Goal: Check status: Check status

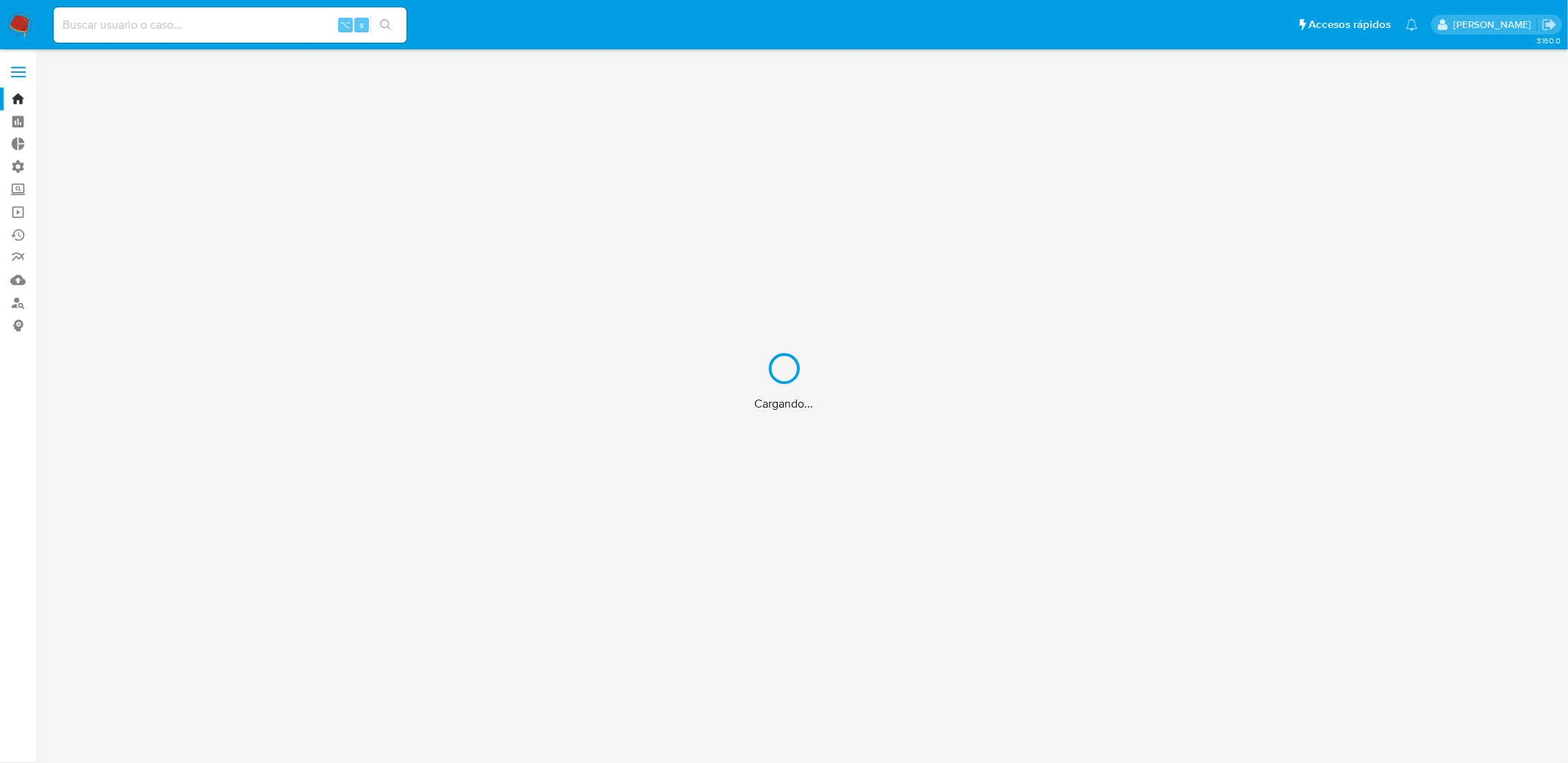
click at [171, 30] on div "Cargando..." at bounding box center [784, 382] width 1568 height 763
click at [158, 24] on div "Cargando..." at bounding box center [784, 382] width 1568 height 763
click at [113, 23] on div "Cargando..." at bounding box center [784, 382] width 1568 height 763
click at [126, 27] on div "Cargando..." at bounding box center [784, 382] width 1568 height 763
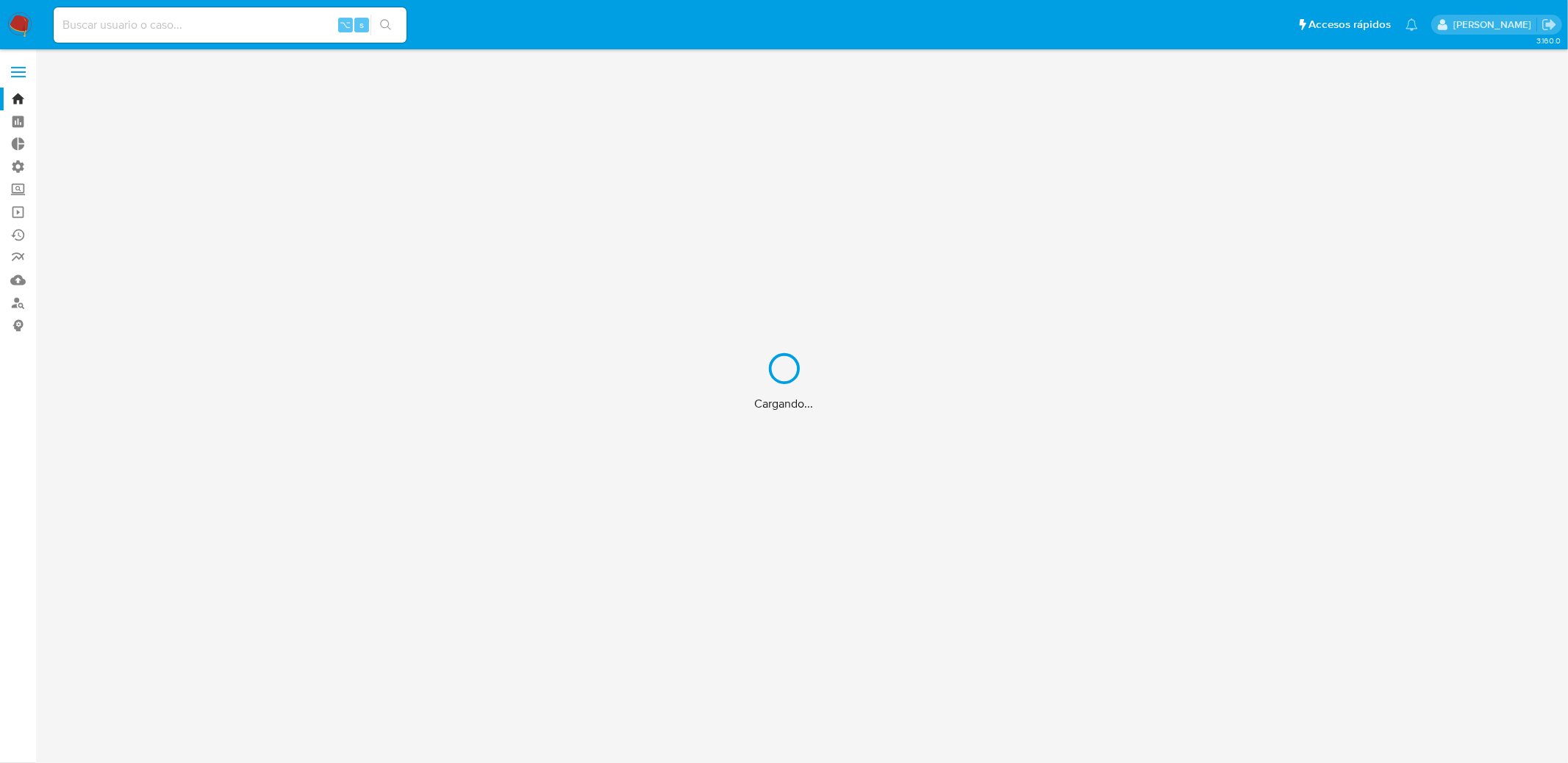
click at [456, 224] on div "Cargando..." at bounding box center [784, 382] width 1568 height 763
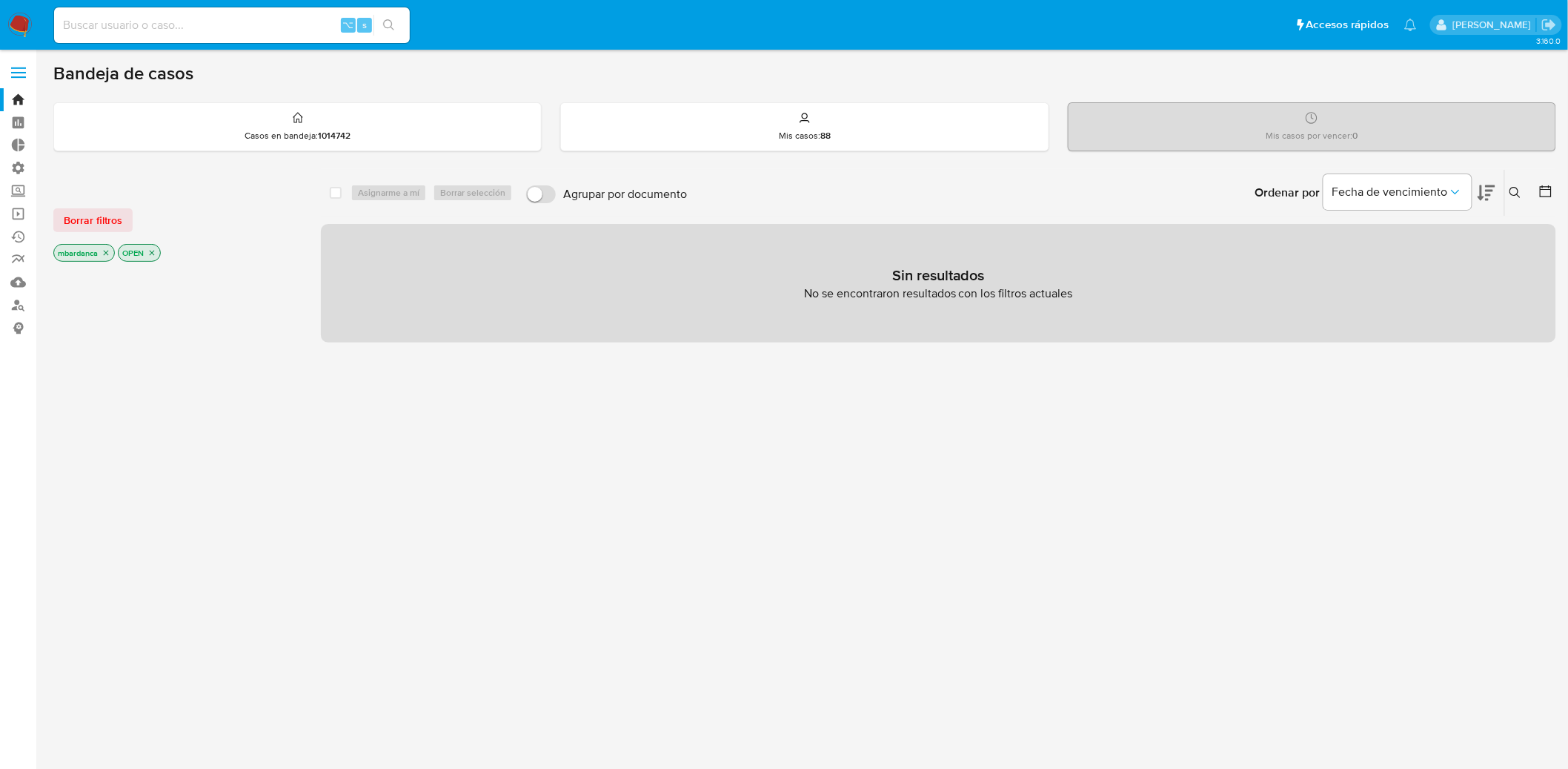
click at [300, 27] on input at bounding box center [232, 24] width 355 height 19
paste input "188946322"
type input "188946322"
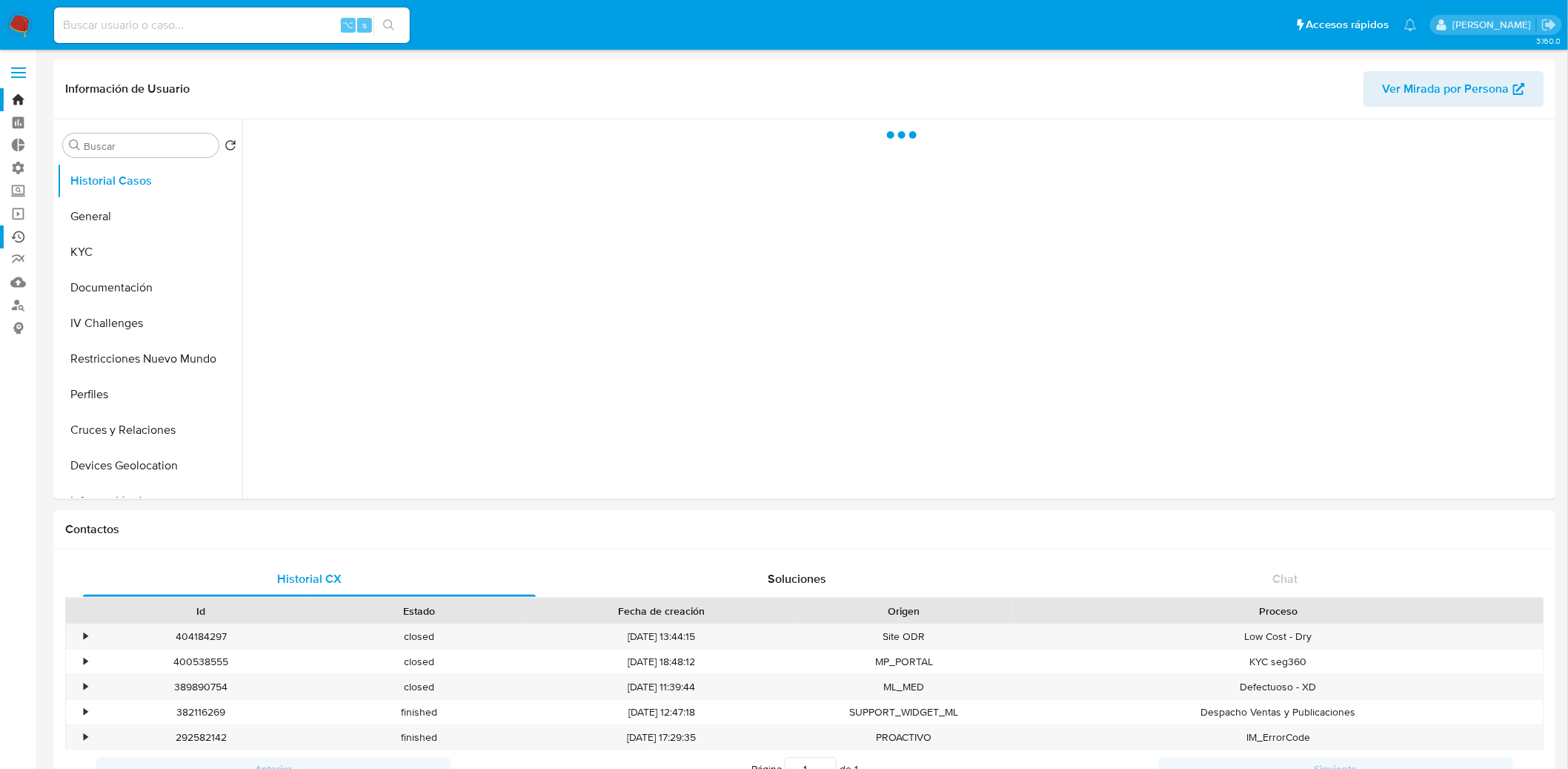
select select "10"
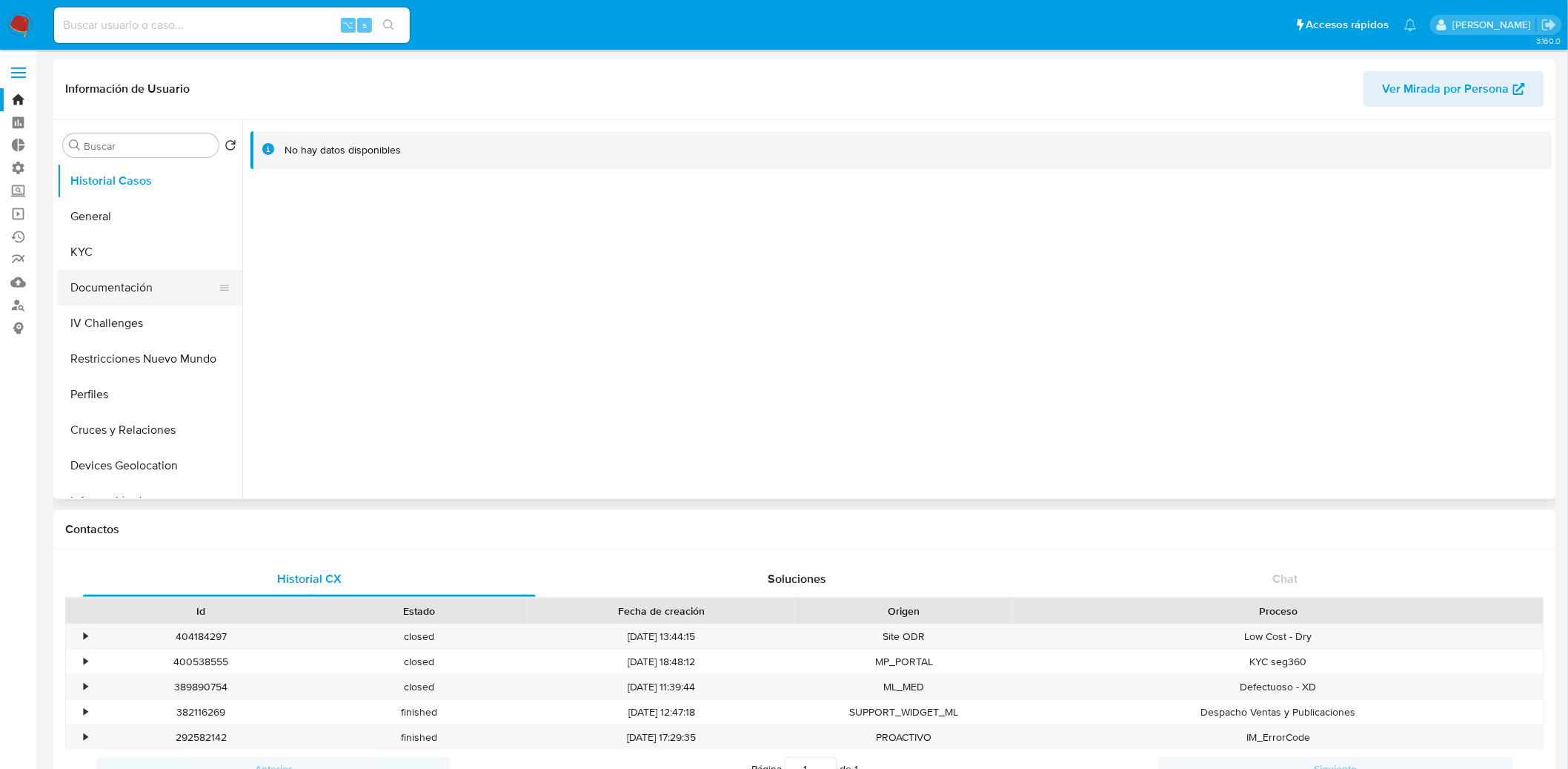
click at [110, 274] on button "Documentación" at bounding box center [143, 287] width 173 height 35
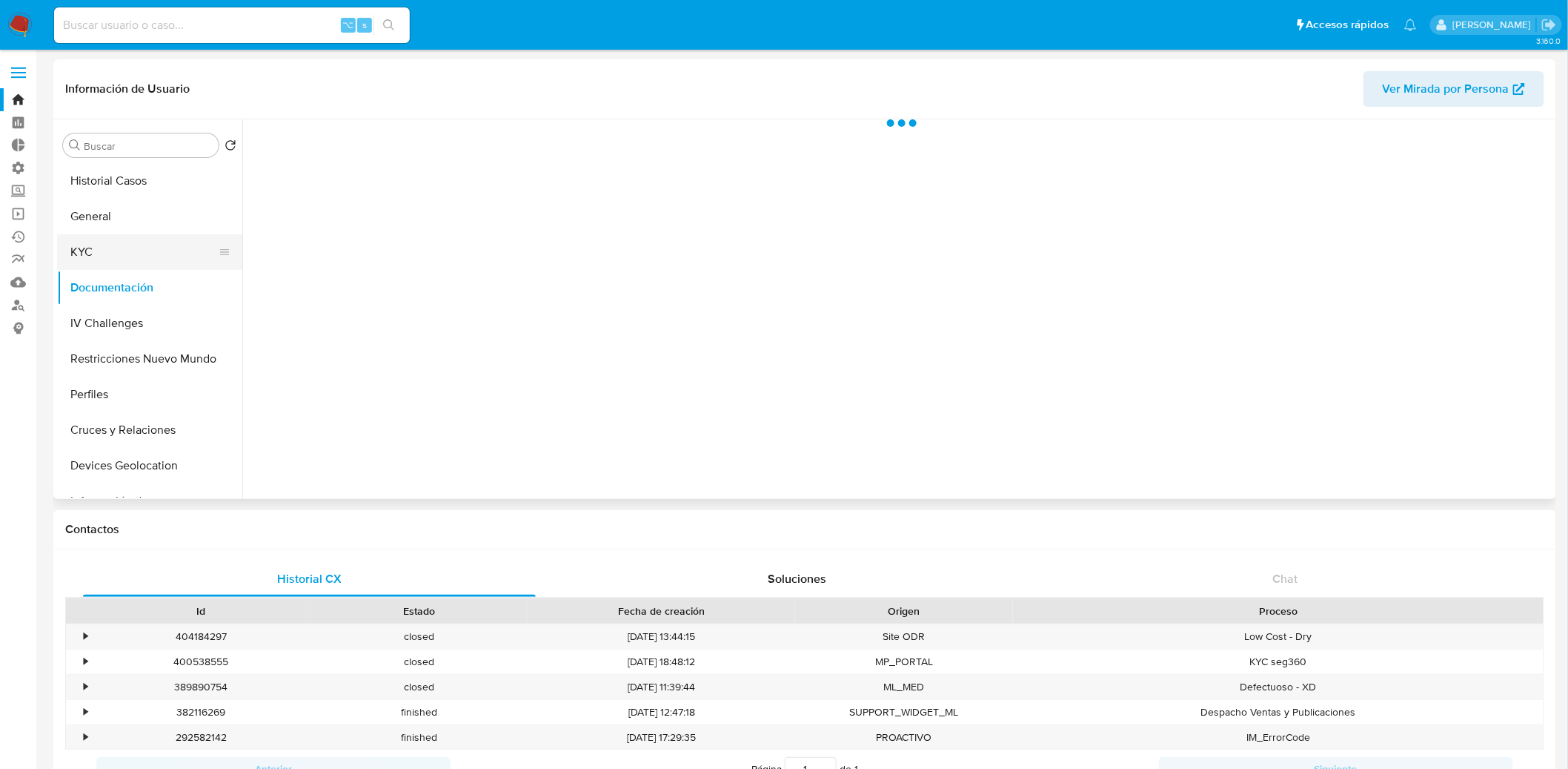
click at [115, 264] on button "KYC" at bounding box center [143, 252] width 173 height 35
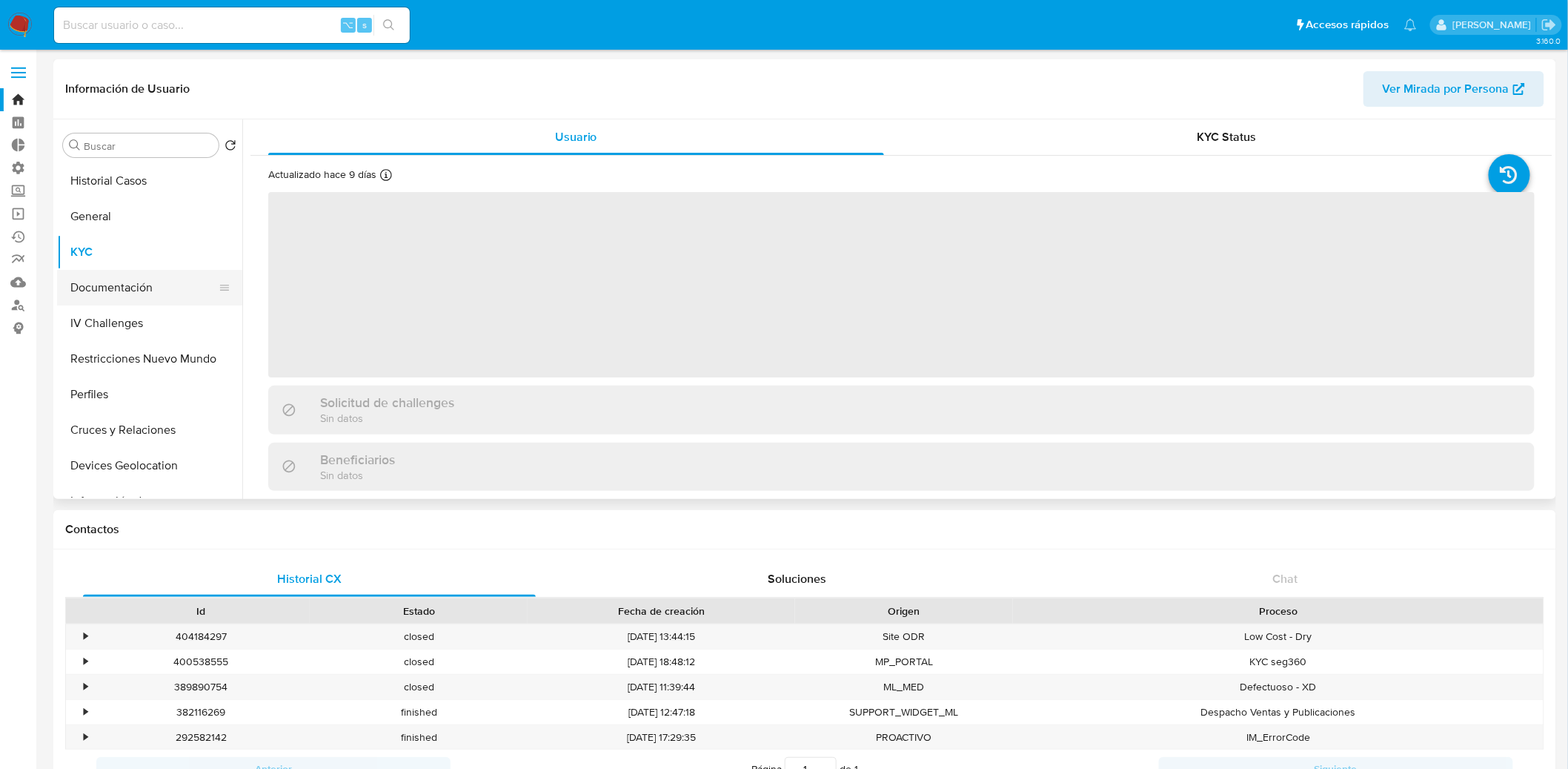
click at [118, 273] on button "Documentación" at bounding box center [143, 287] width 173 height 35
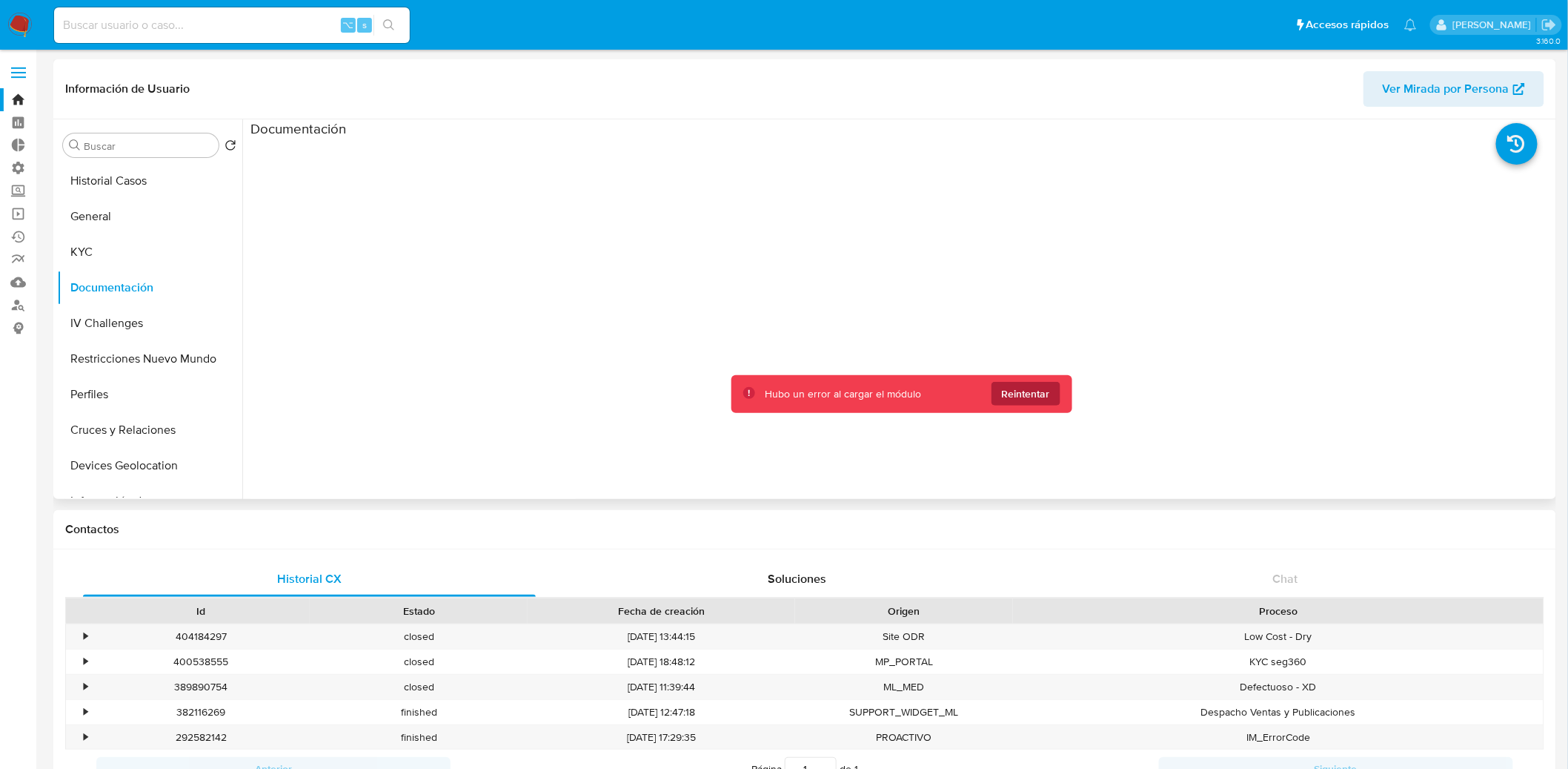
click at [1022, 382] on button "Reintentar" at bounding box center [1026, 394] width 69 height 23
click at [1022, 390] on span "Reintentar" at bounding box center [1026, 394] width 48 height 23
click at [123, 256] on button "KYC" at bounding box center [143, 252] width 173 height 35
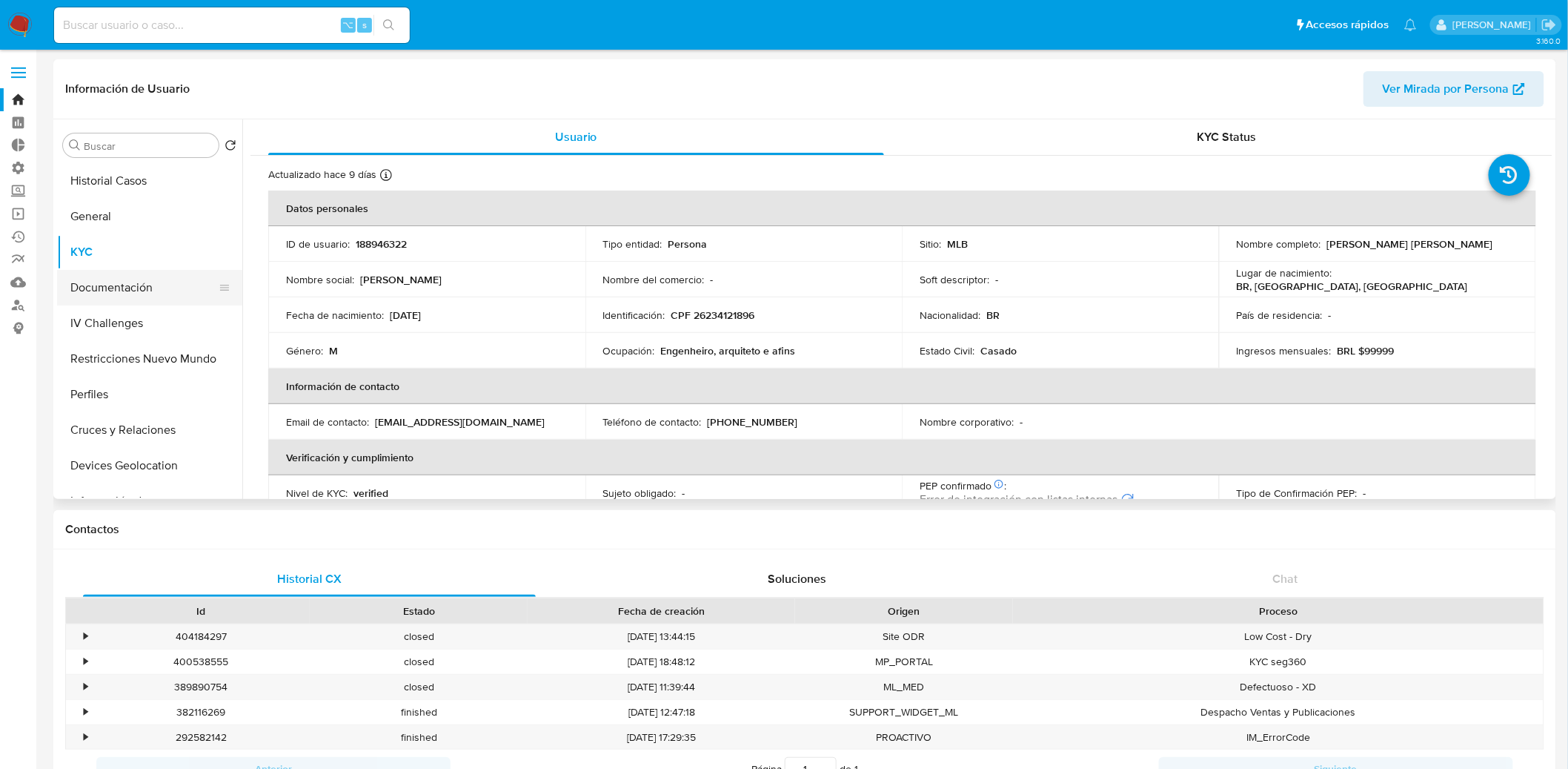
click at [114, 274] on button "Documentación" at bounding box center [143, 287] width 173 height 35
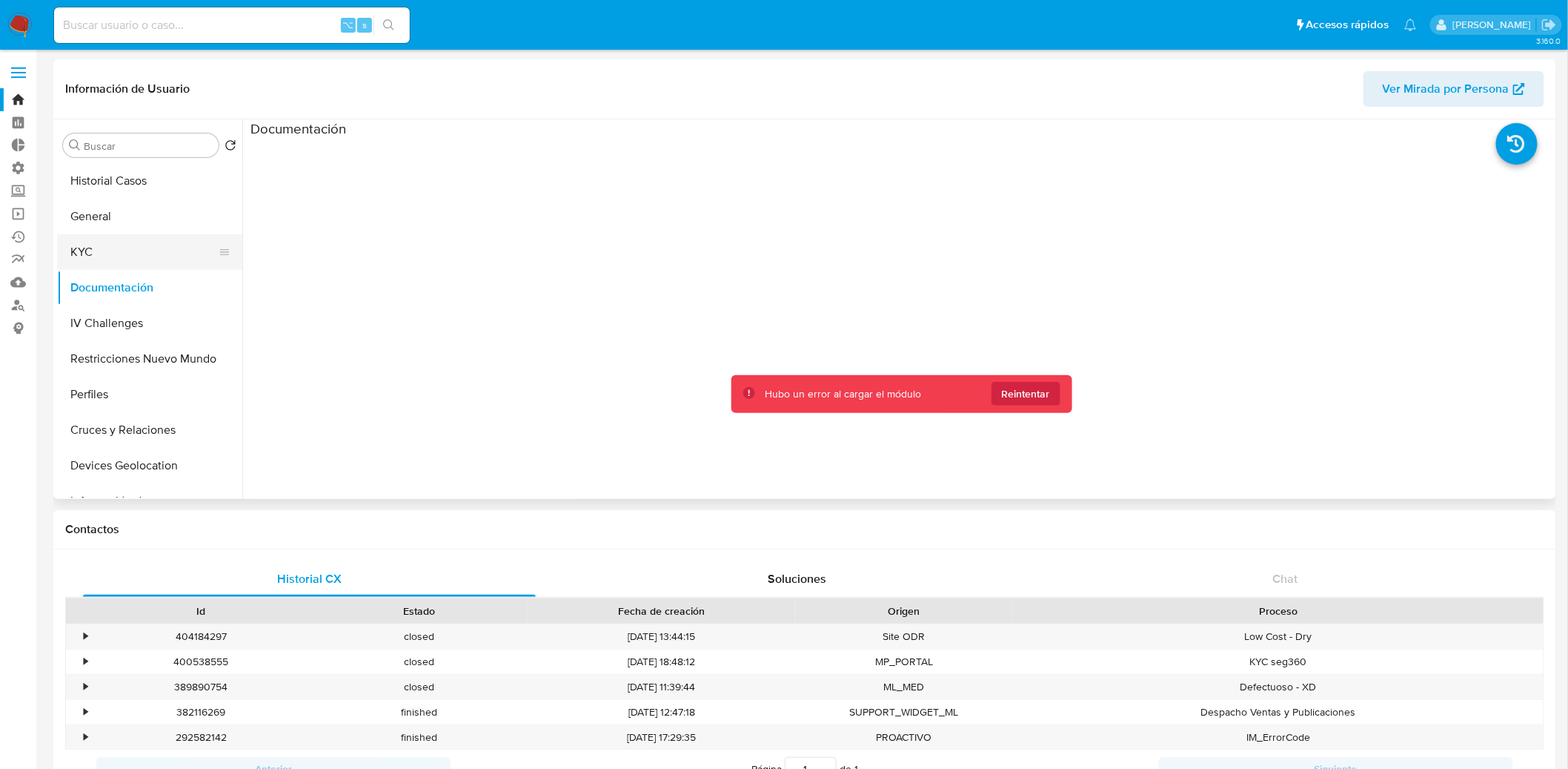
click at [117, 255] on button "KYC" at bounding box center [143, 252] width 173 height 35
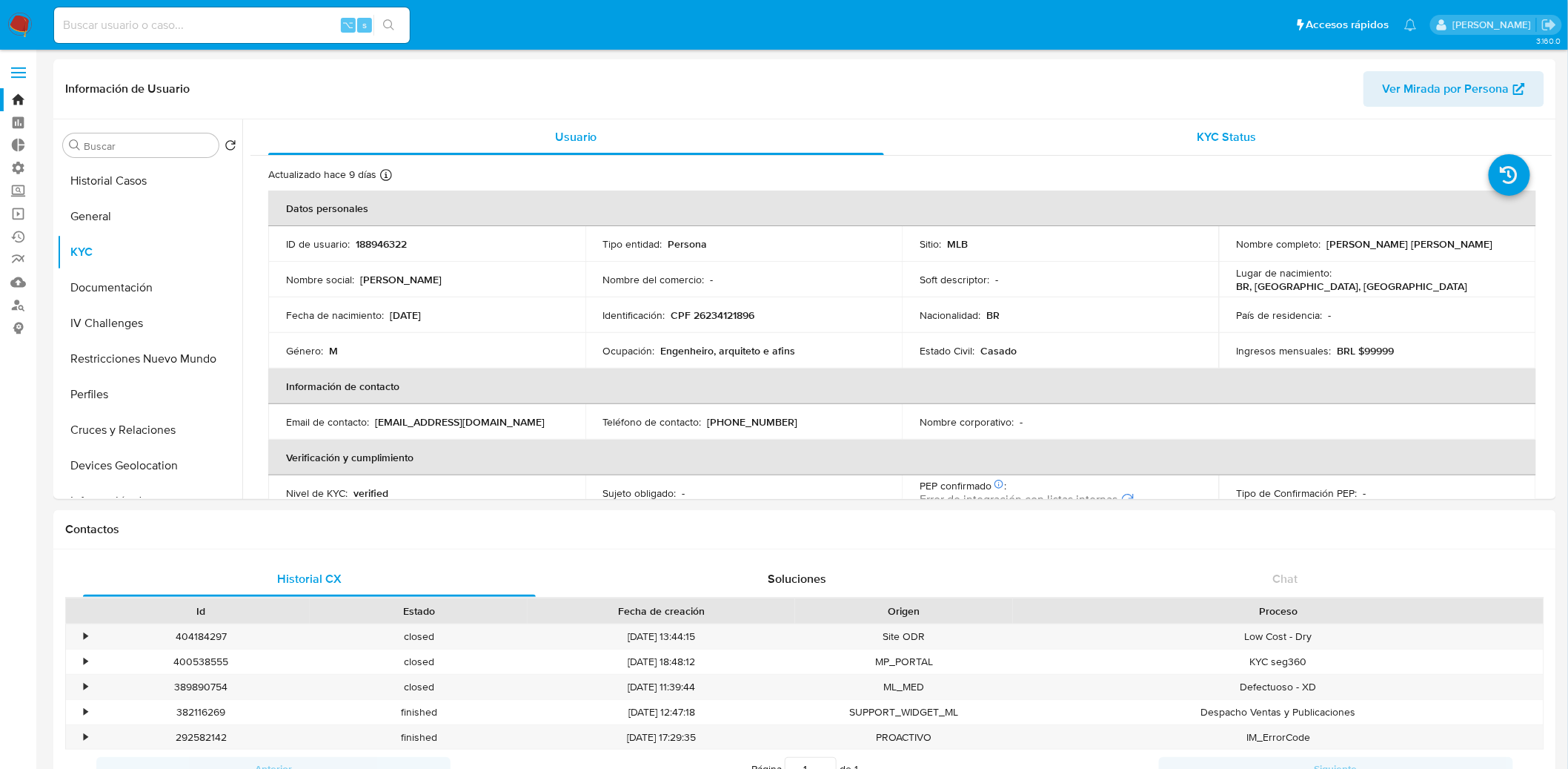
click at [1045, 150] on div "KYC Status" at bounding box center [1228, 136] width 616 height 35
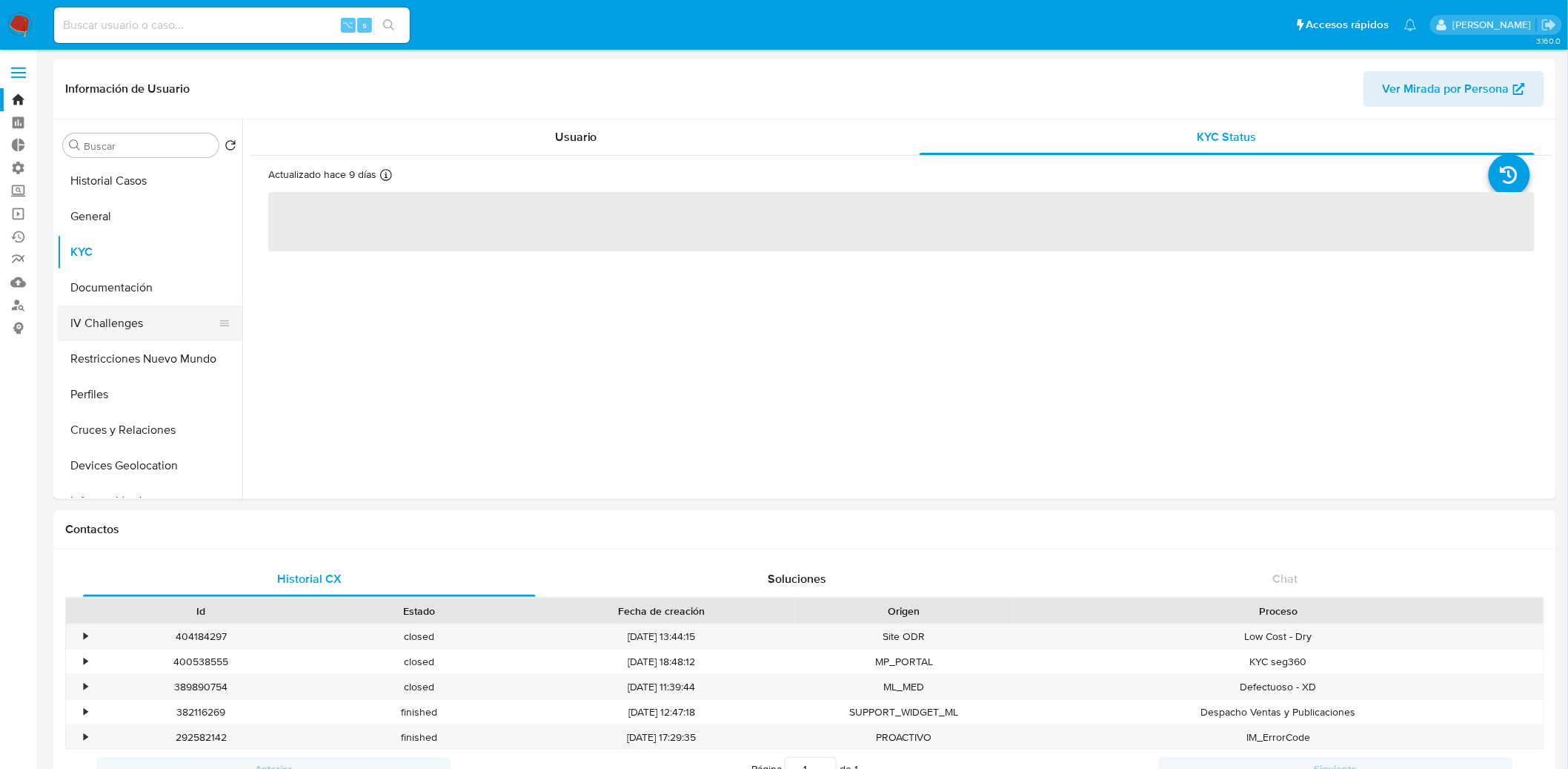
click at [85, 333] on button "IV Challenges" at bounding box center [143, 322] width 173 height 35
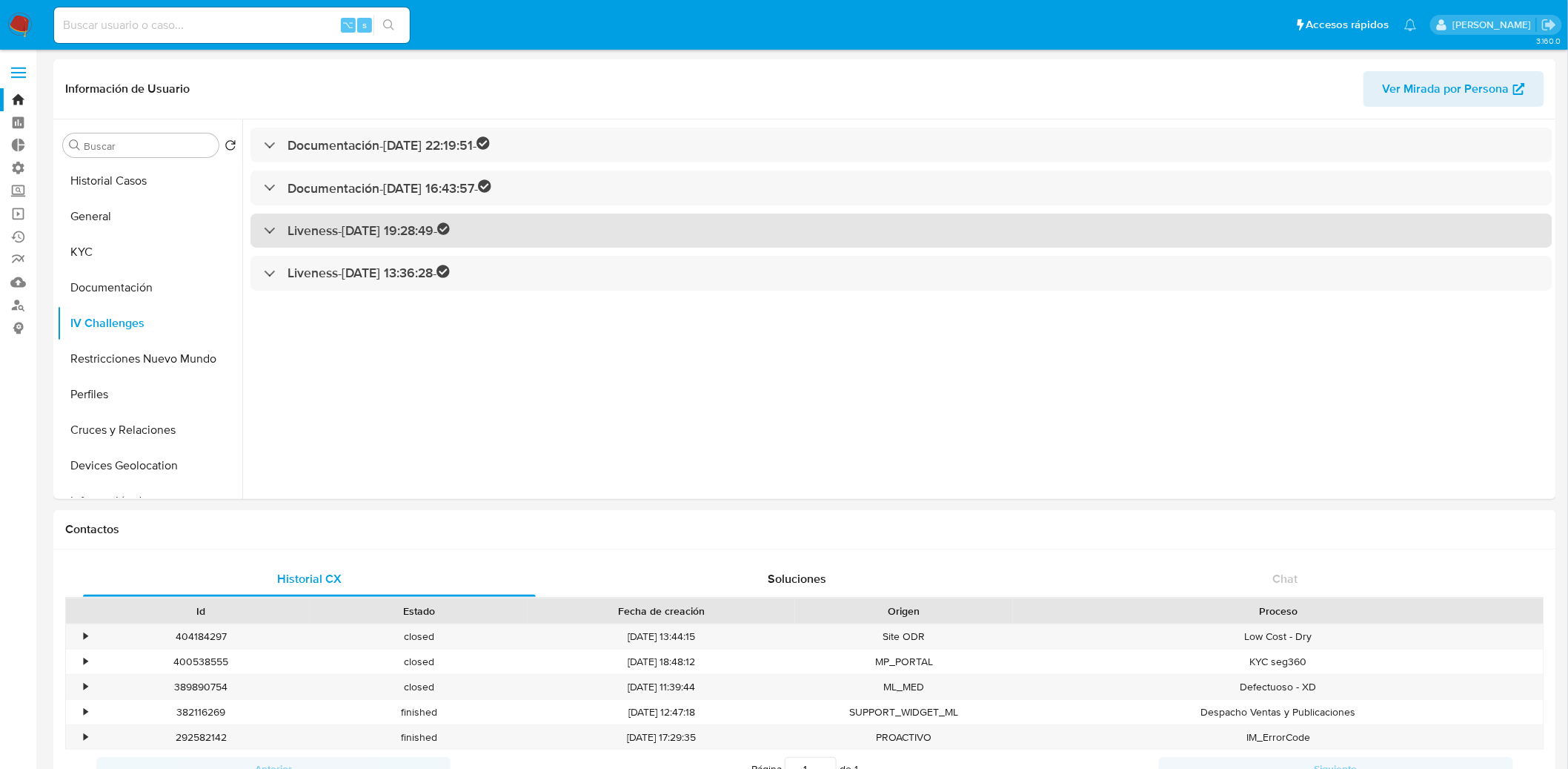
click at [337, 231] on h3 "Liveness - 15/08/2025 19:28:49 -" at bounding box center [369, 230] width 163 height 17
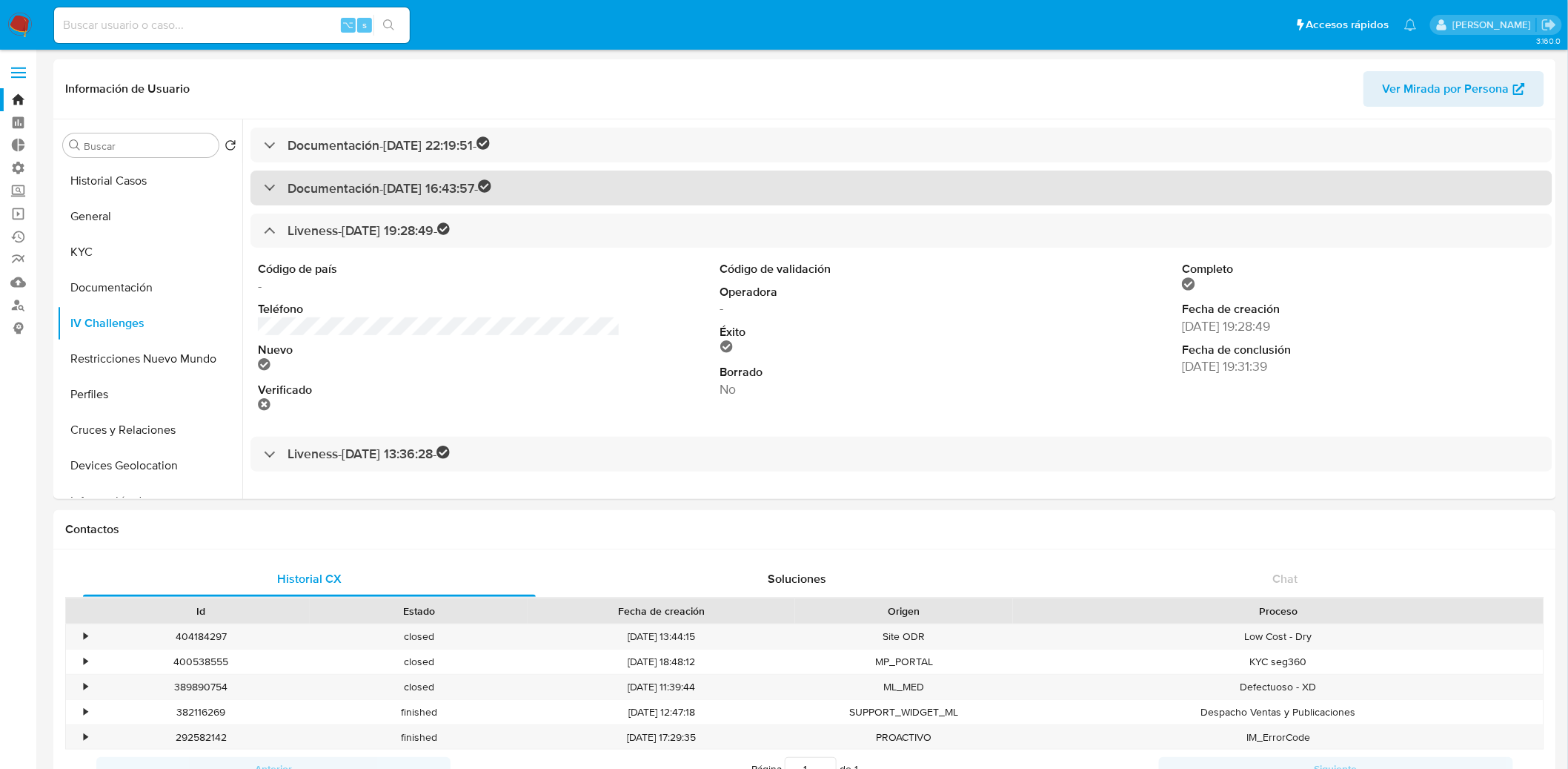
click at [351, 199] on div "Documentación - 15/08/2025 16:43:57 -" at bounding box center [902, 188] width 1303 height 35
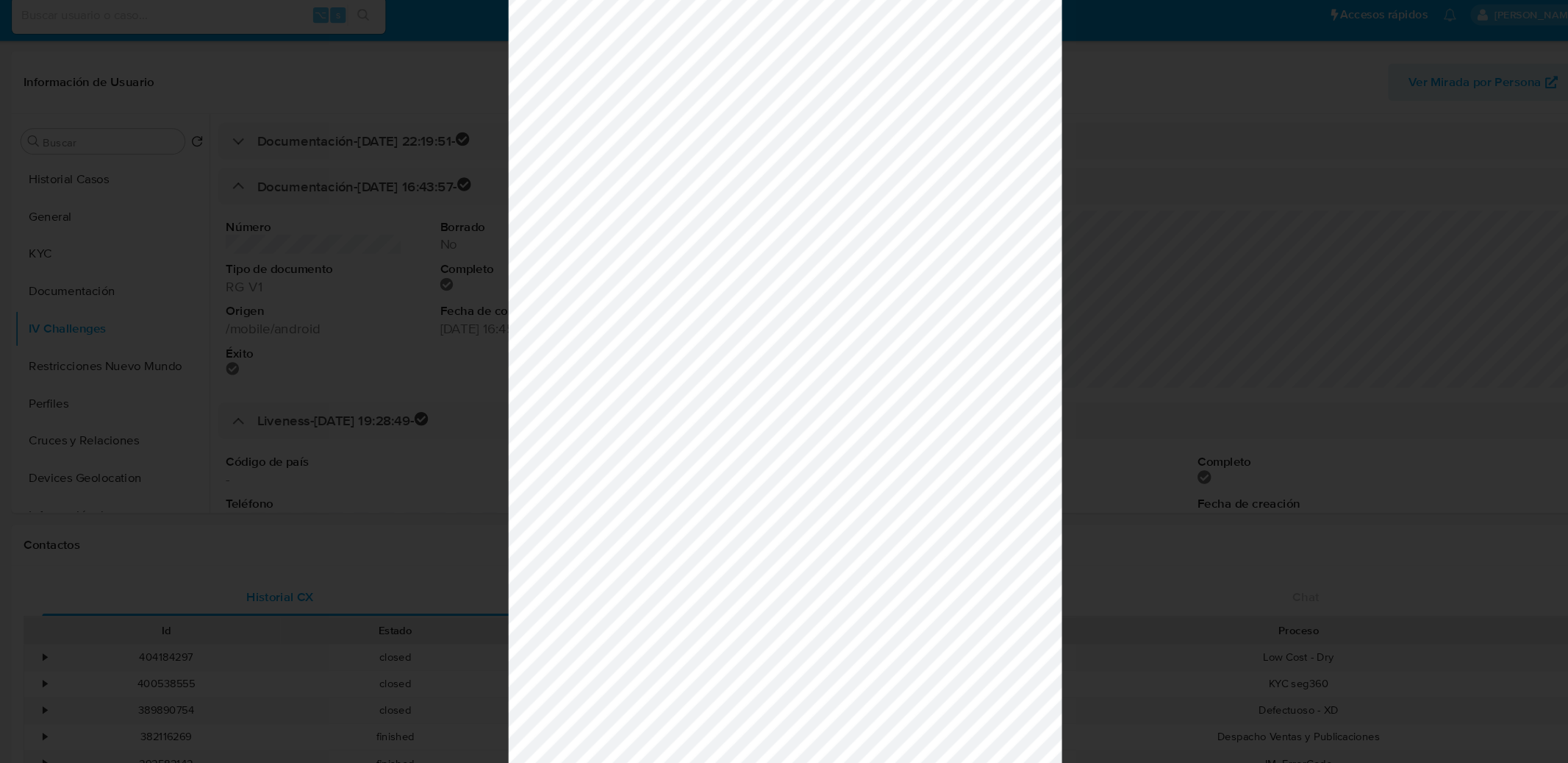
click at [1134, 250] on div at bounding box center [784, 382] width 1568 height 763
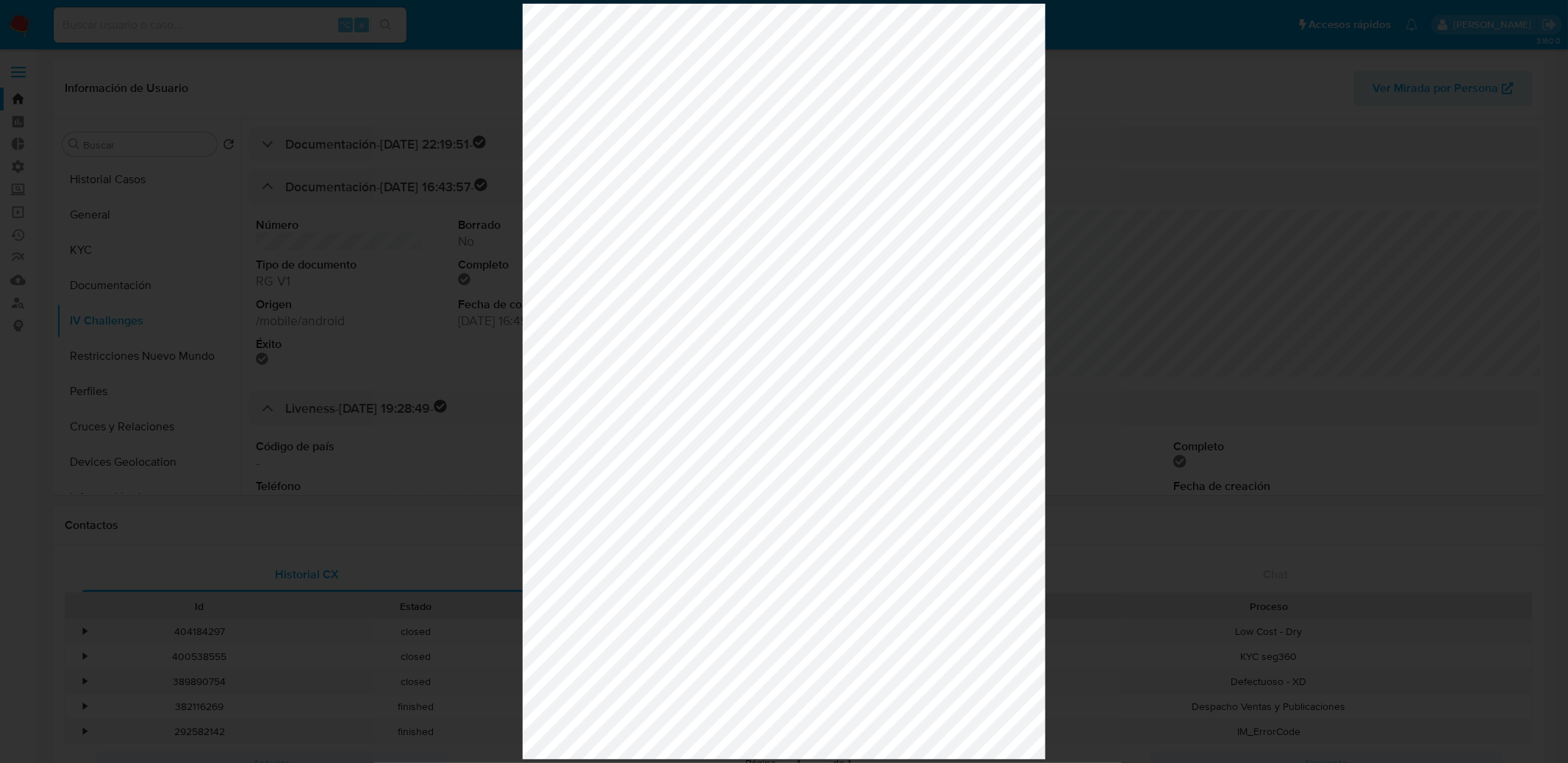
click at [1163, 282] on div at bounding box center [784, 382] width 1568 height 763
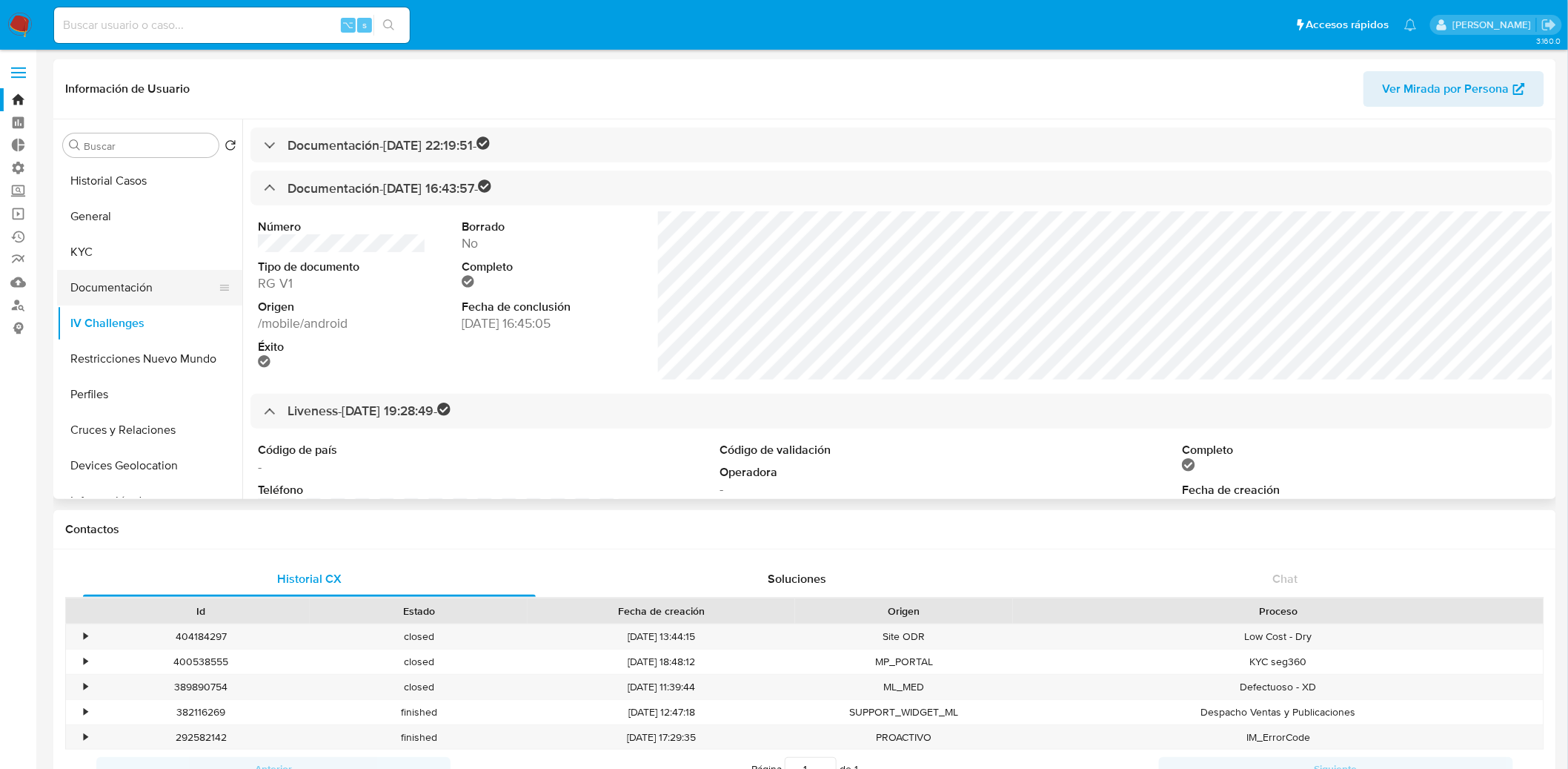
click at [193, 283] on button "Documentación" at bounding box center [143, 287] width 173 height 35
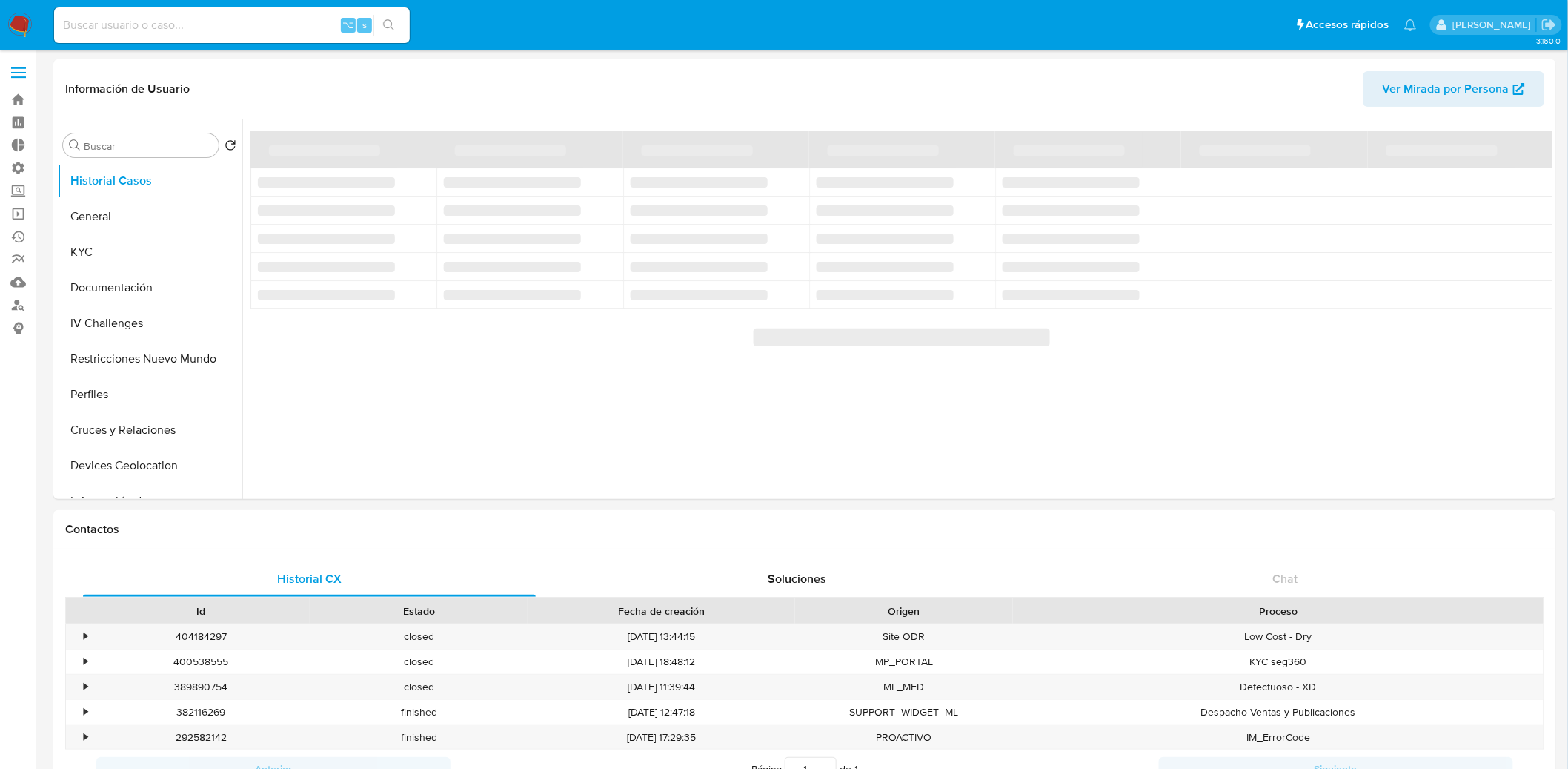
select select "10"
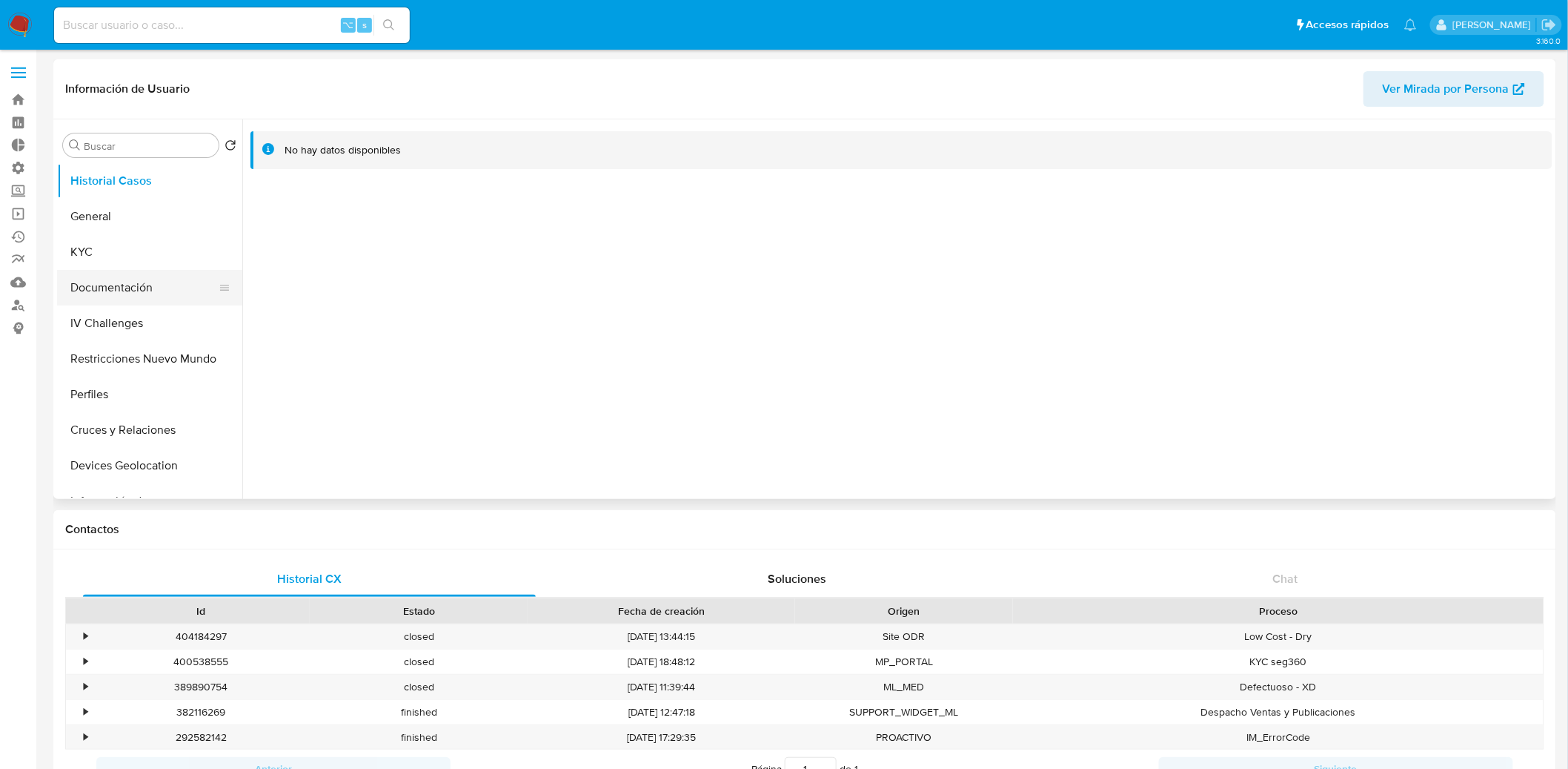
click at [155, 283] on button "Documentación" at bounding box center [143, 287] width 173 height 35
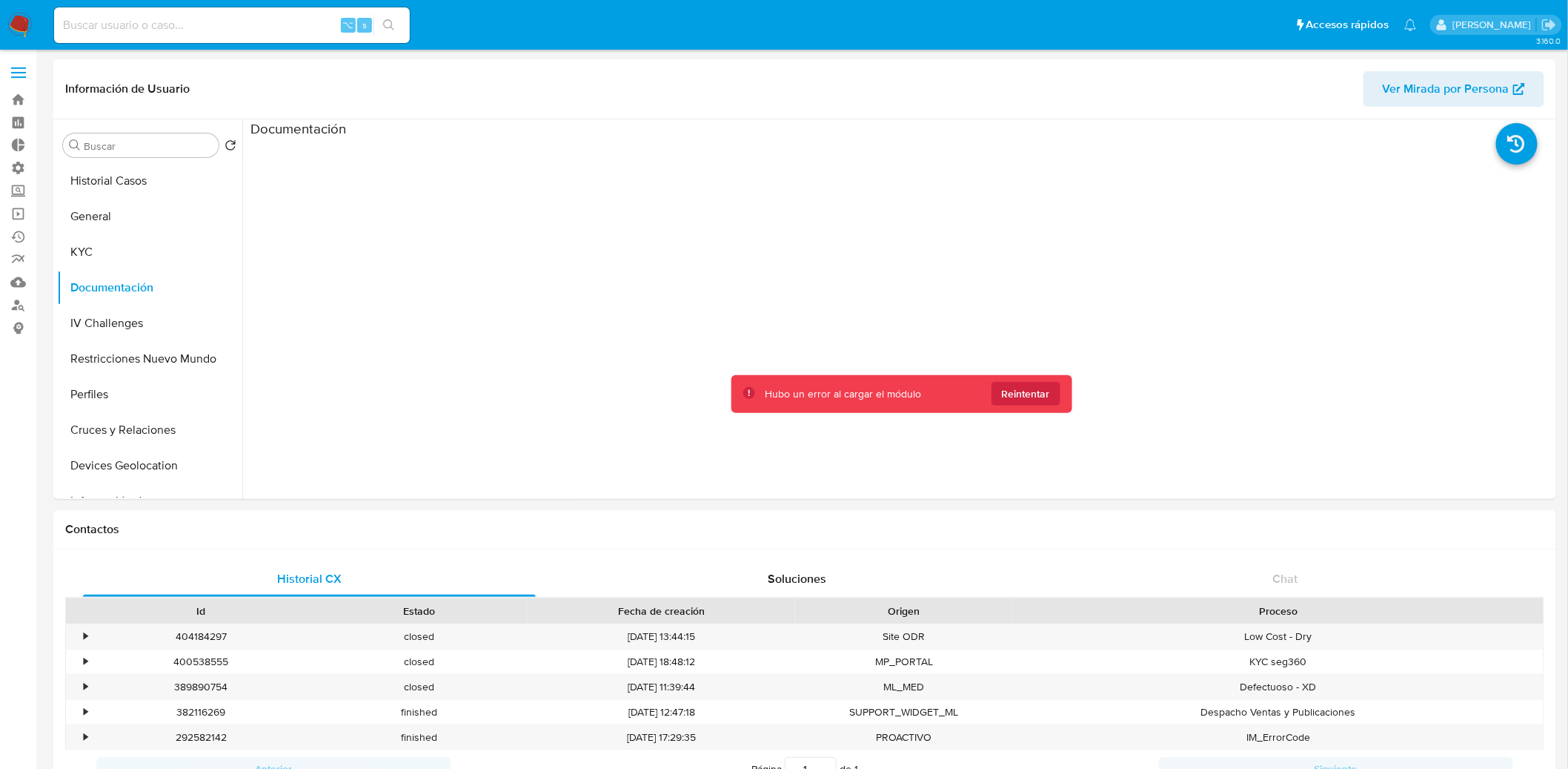
click at [25, 27] on img at bounding box center [20, 25] width 25 height 25
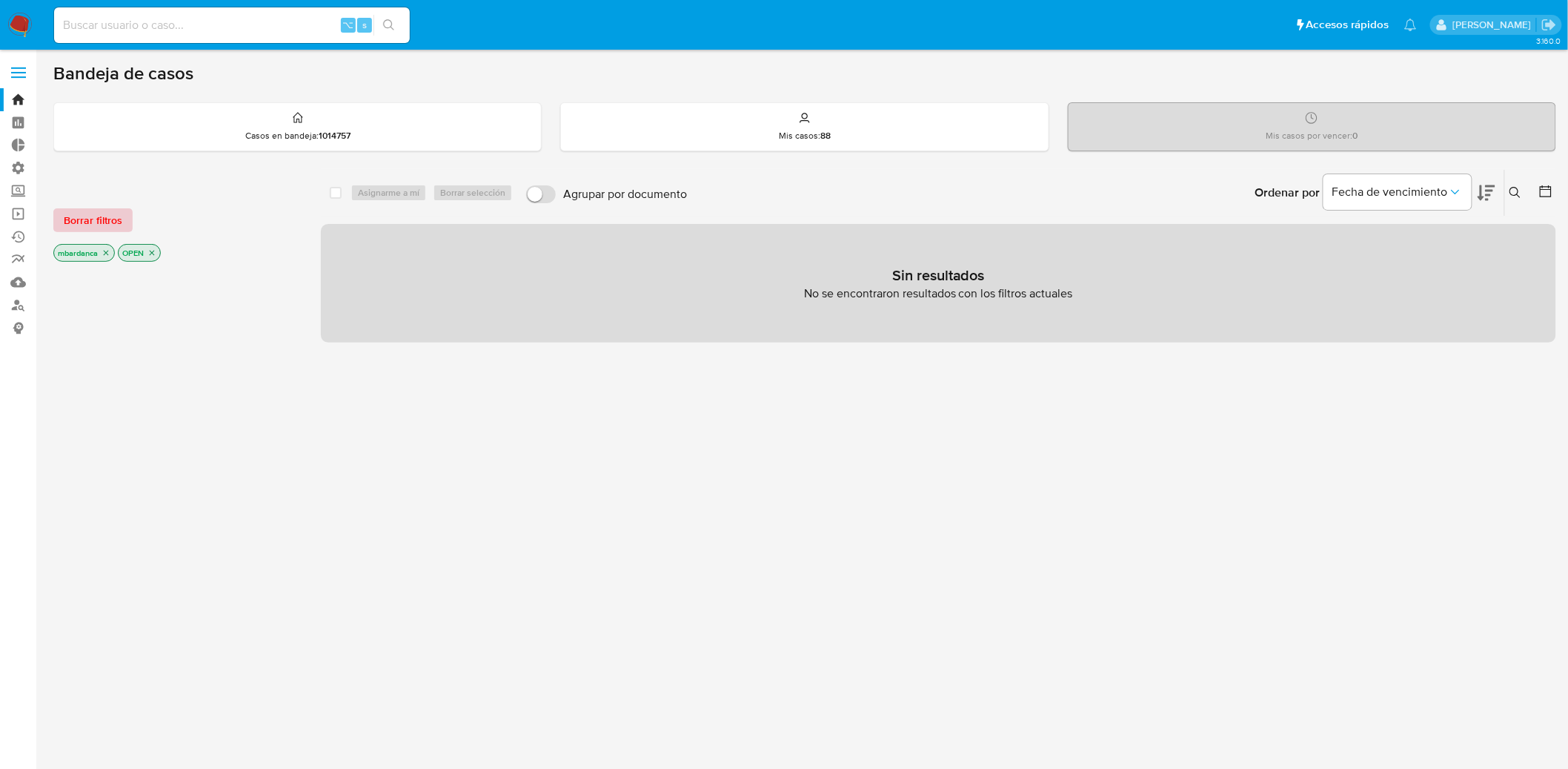
click at [126, 222] on button "Borrar filtros" at bounding box center [93, 220] width 79 height 23
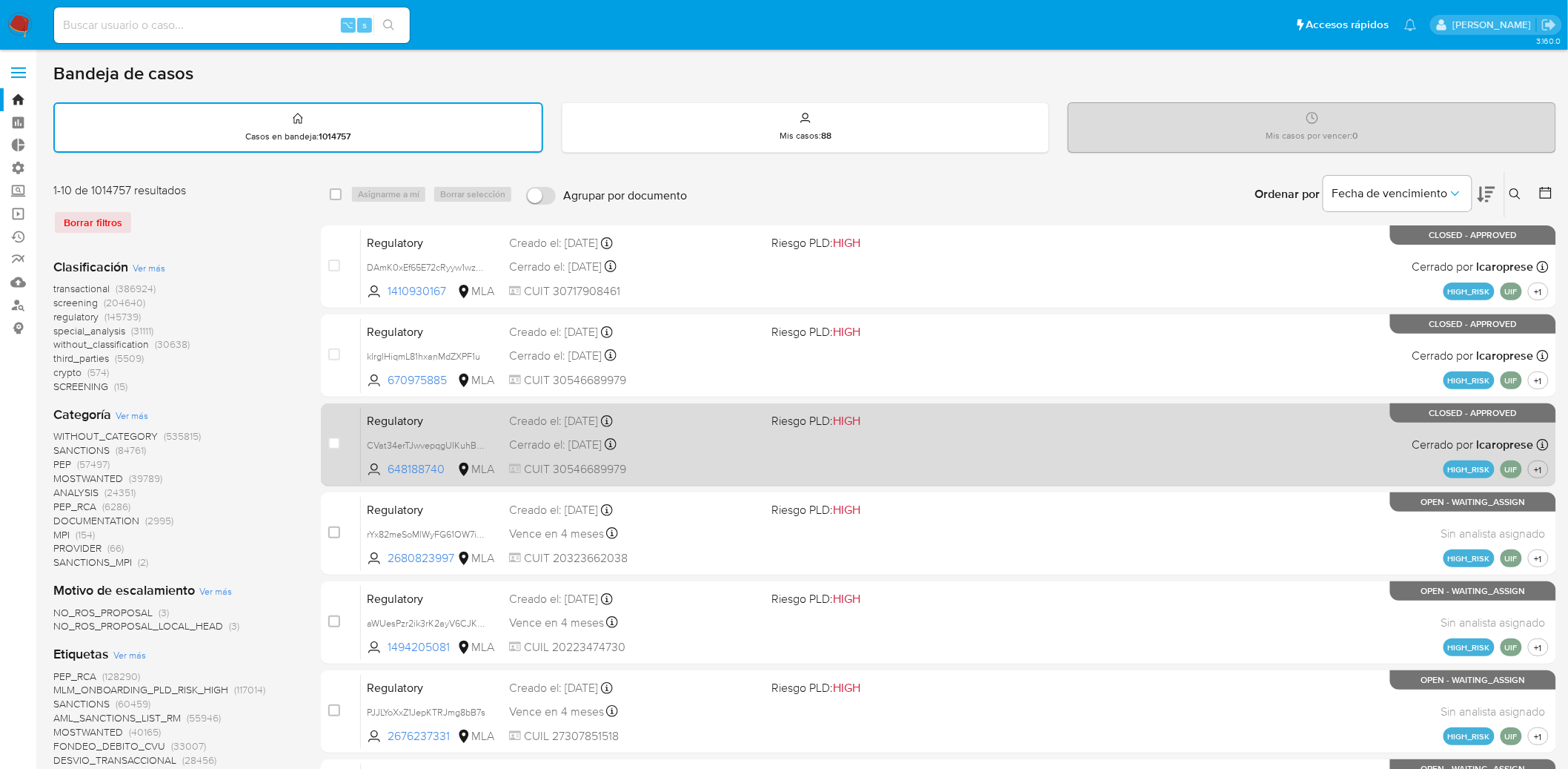
click at [816, 447] on div "Regulatory CVat34erTJwvepqgUIKuhBG4 648188740 MLA Riesgo PLD: HIGH Creado el: 1…" at bounding box center [955, 444] width 1188 height 75
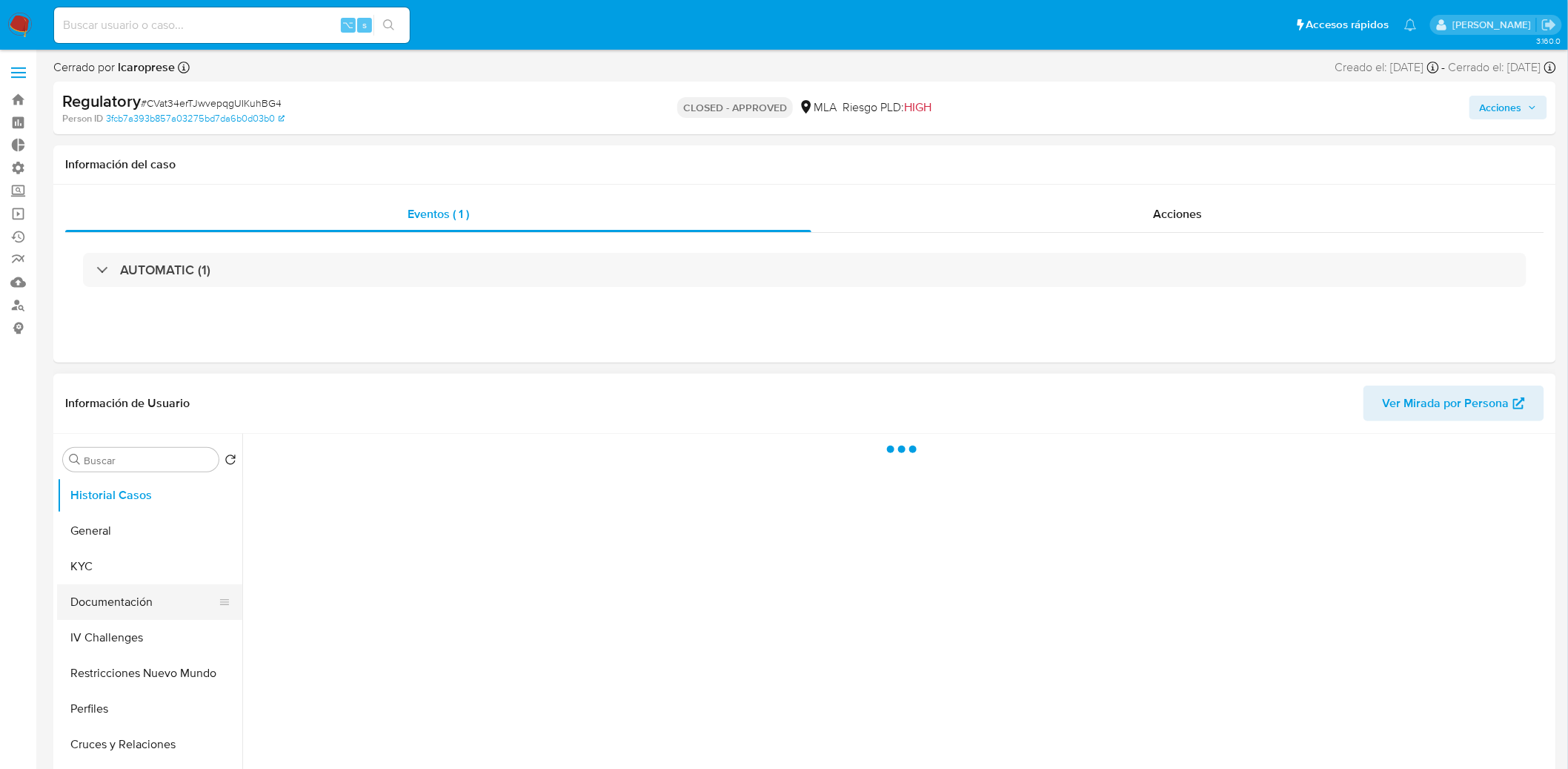
click at [125, 608] on button "Documentación" at bounding box center [143, 601] width 173 height 35
select select "10"
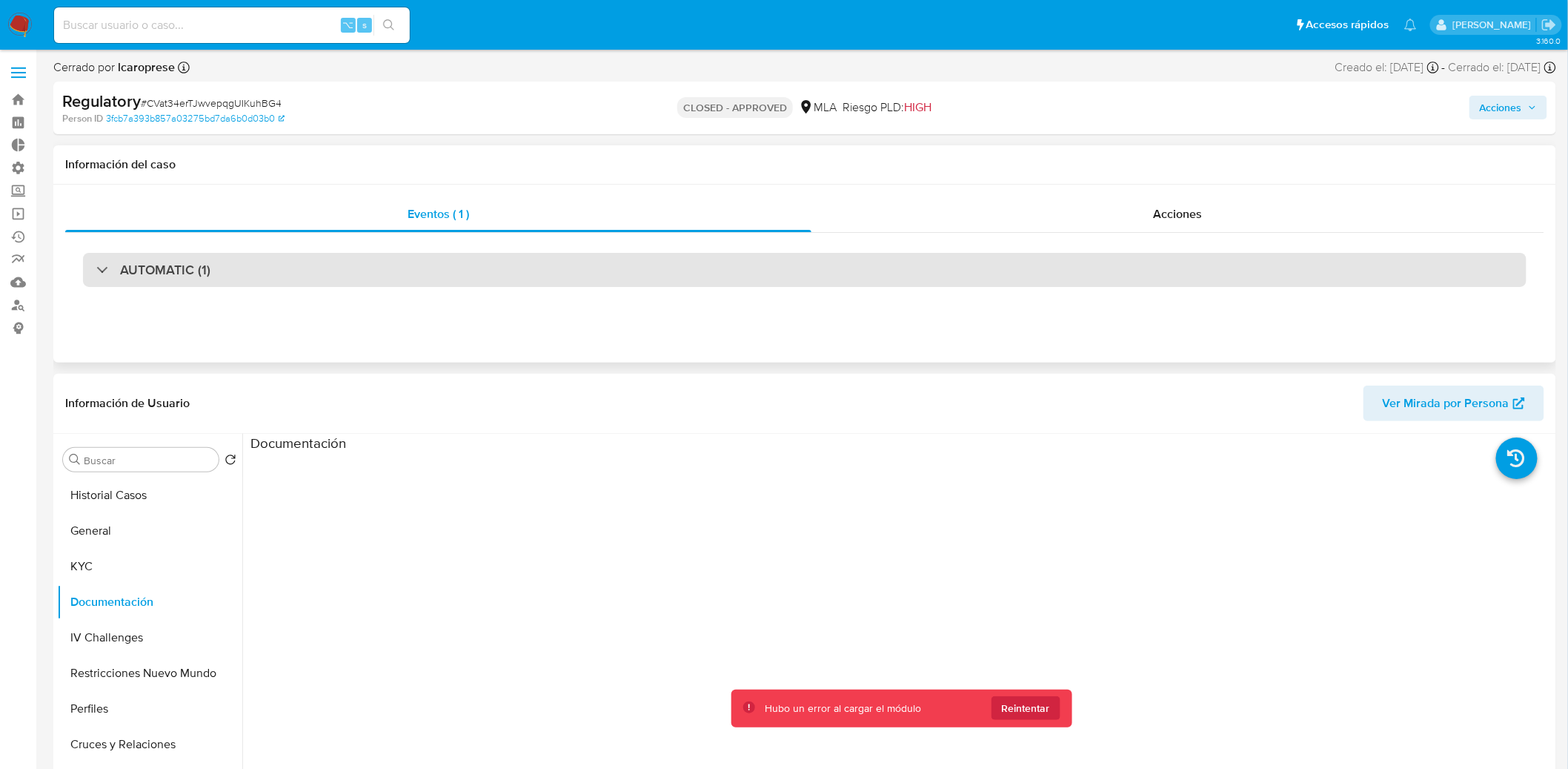
click at [168, 267] on h3 "AUTOMATIC (1)" at bounding box center [165, 270] width 90 height 16
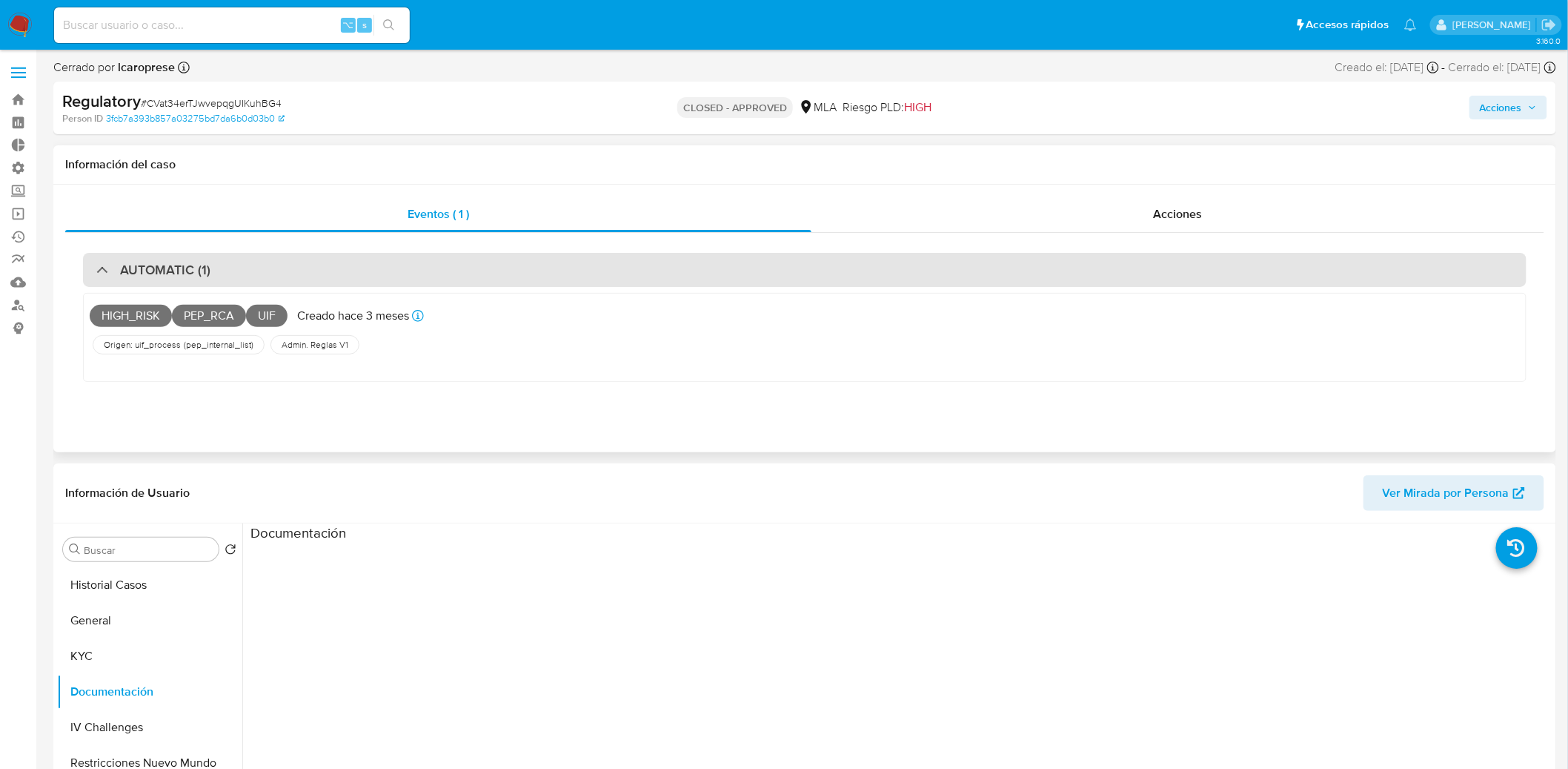
click at [168, 267] on h3 "AUTOMATIC (1)" at bounding box center [165, 270] width 90 height 16
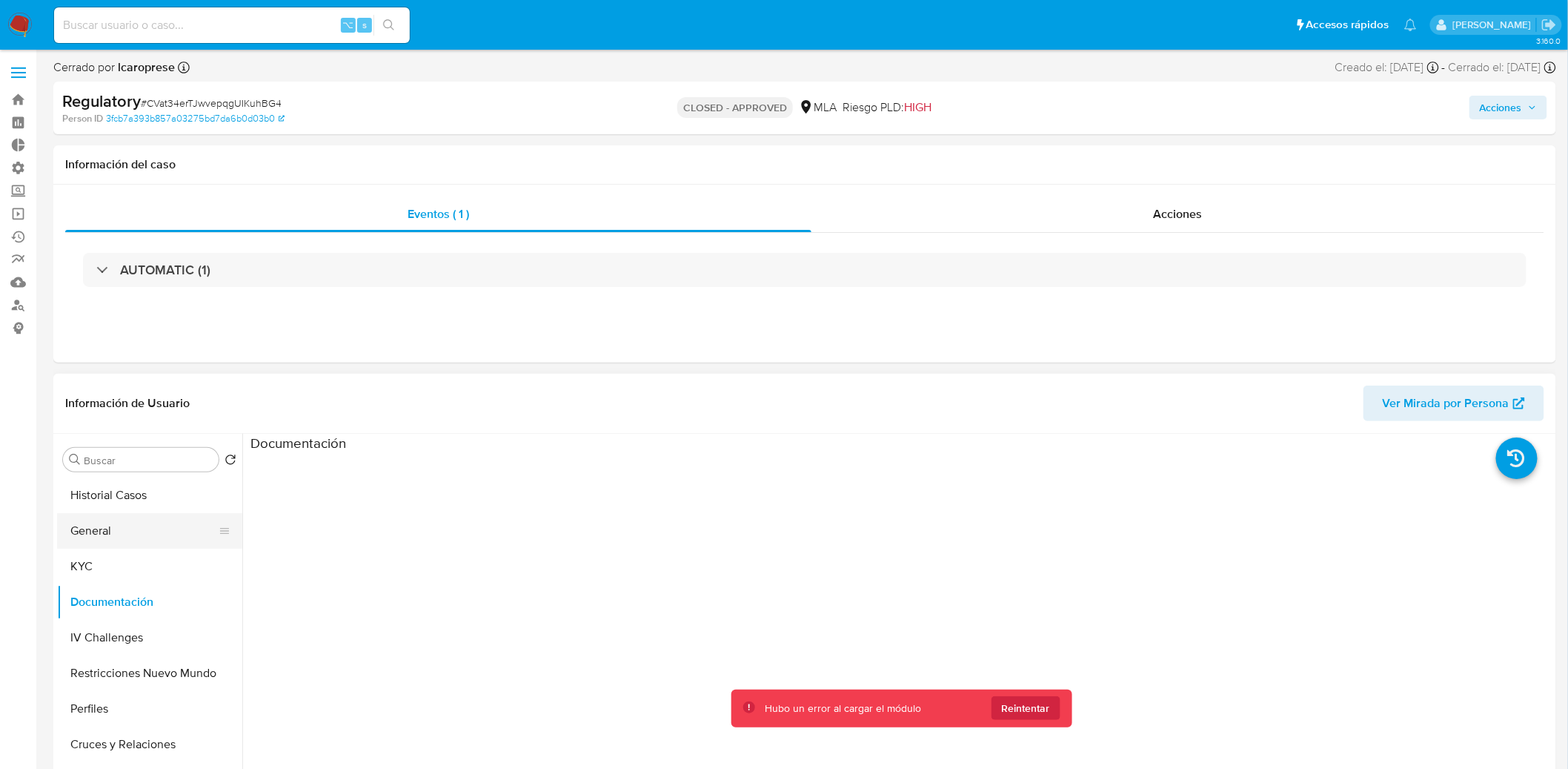
click at [136, 531] on button "General" at bounding box center [143, 531] width 173 height 35
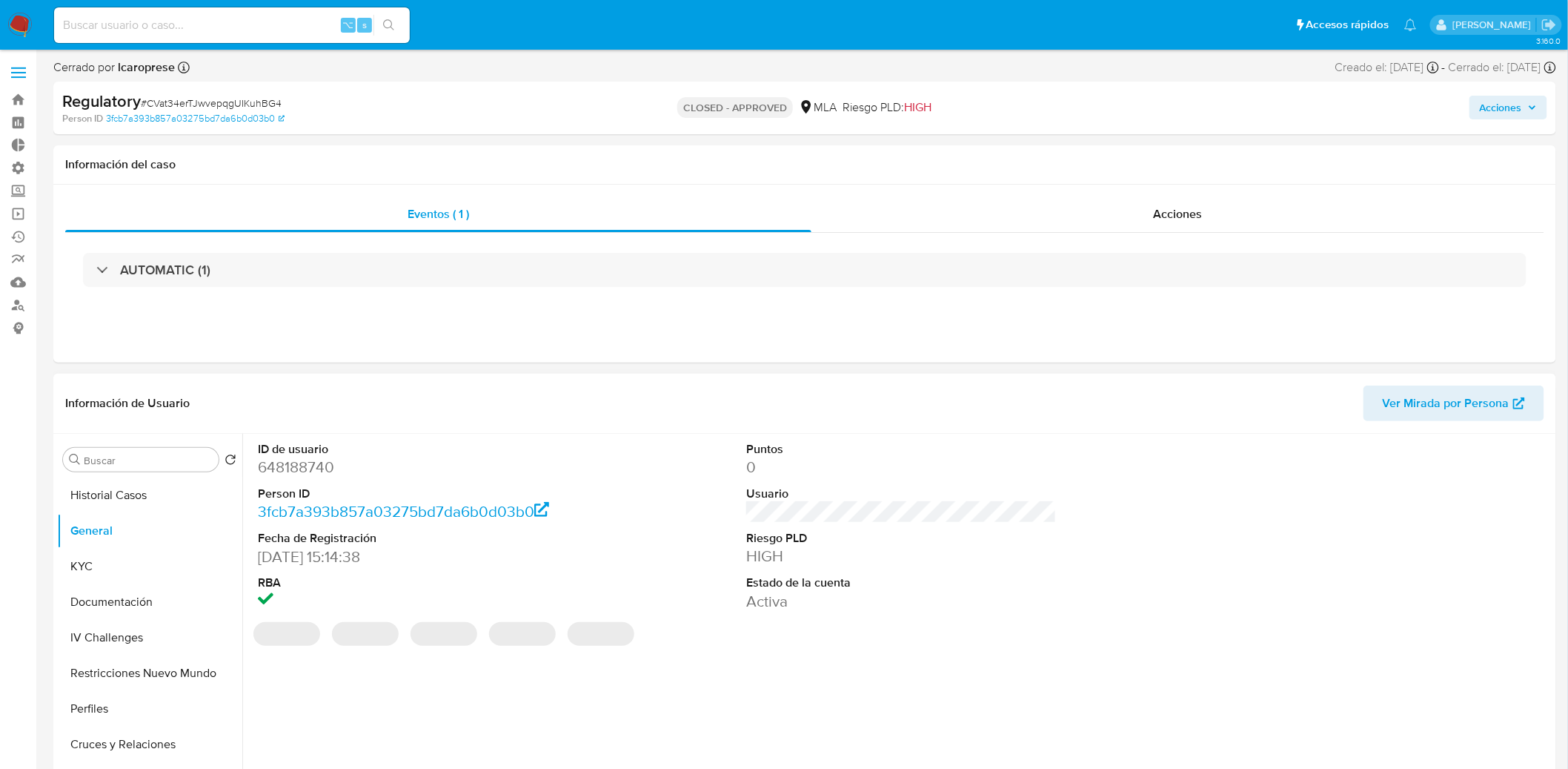
click at [1480, 397] on span "Ver Mirada por Persona" at bounding box center [1446, 403] width 126 height 35
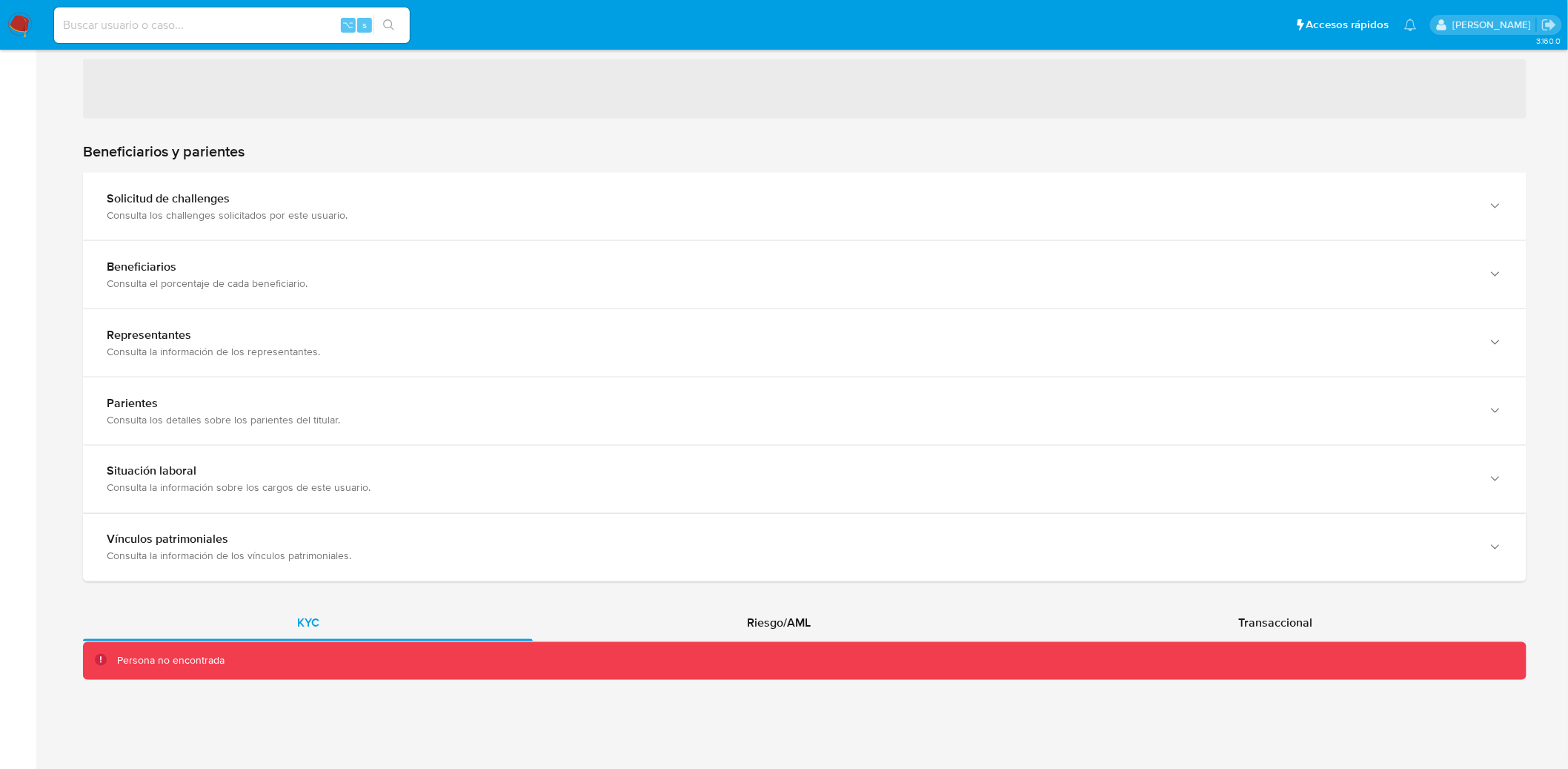
scroll to position [760, 0]
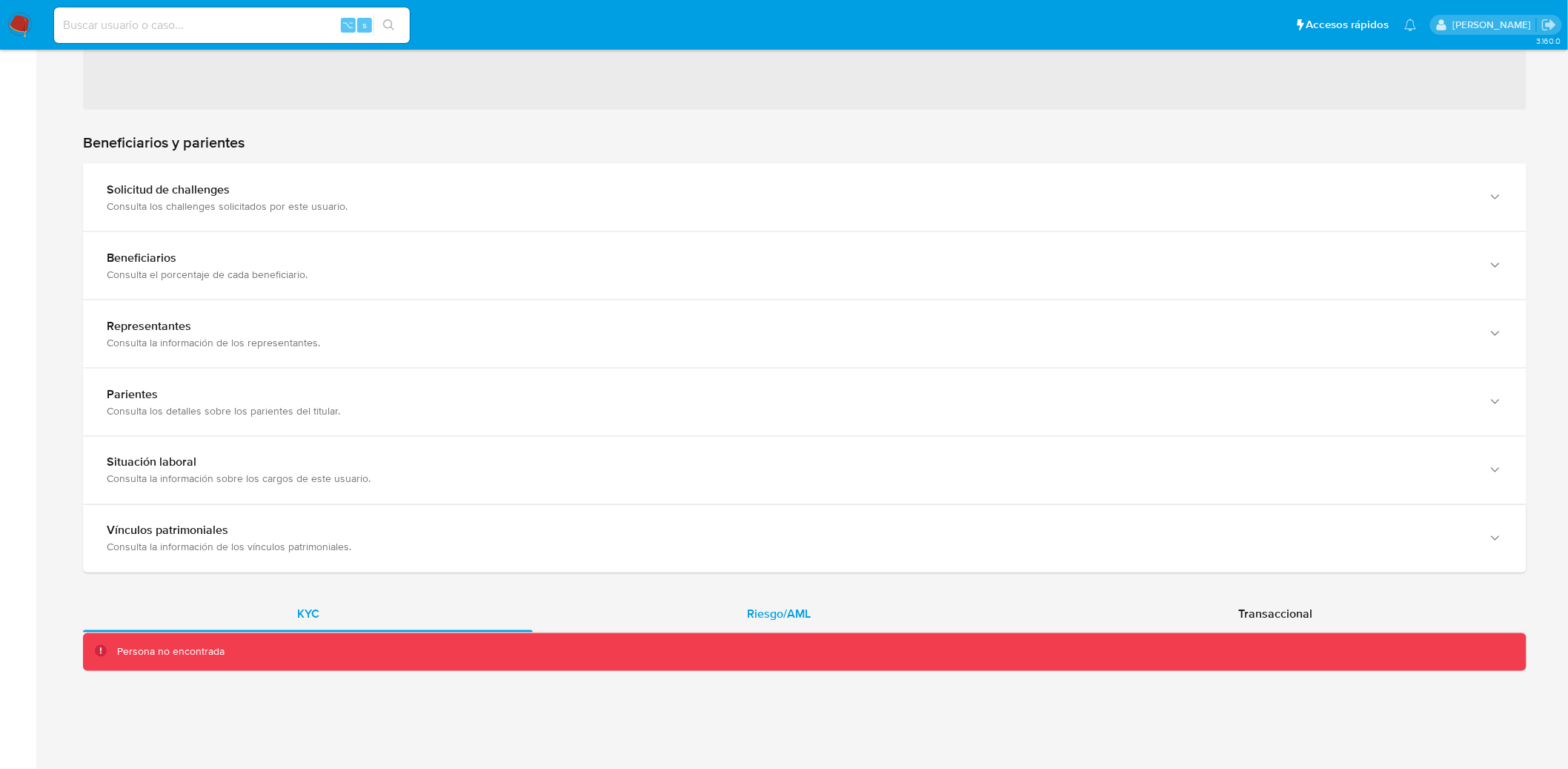
click at [746, 615] on div "Riesgo/AML" at bounding box center [779, 614] width 492 height 35
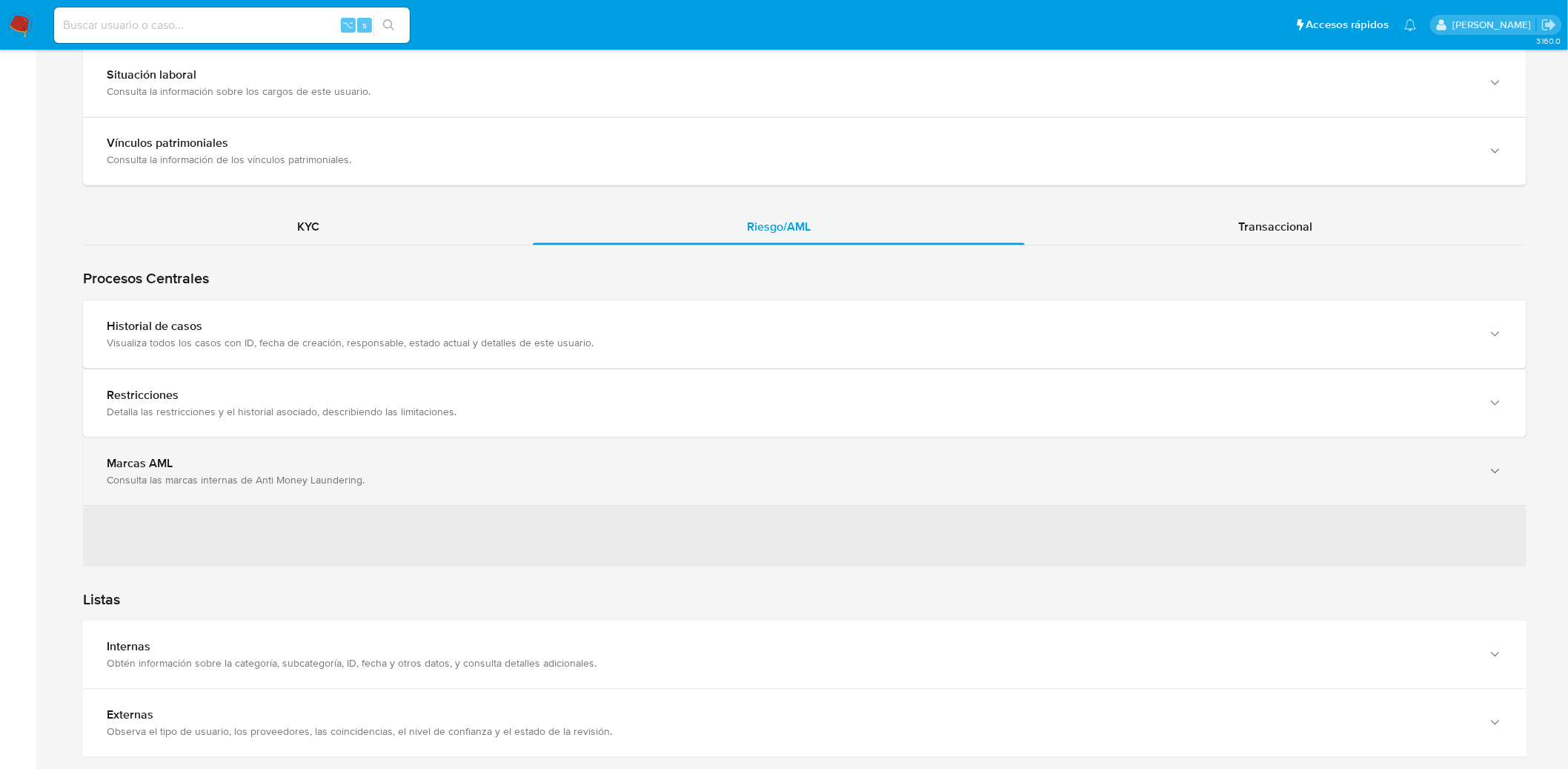
scroll to position [1139, 0]
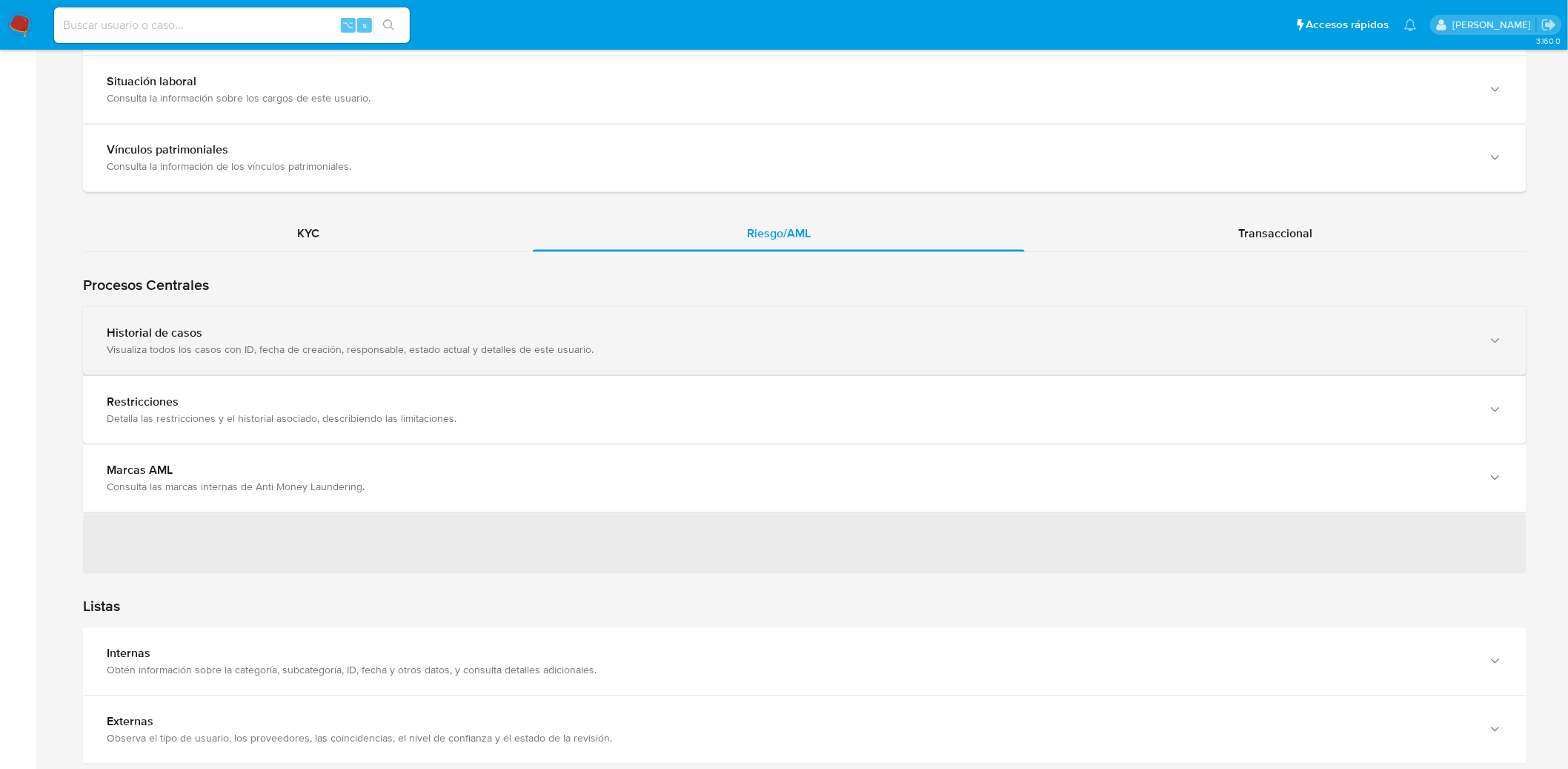
click at [724, 370] on div "Historial de casos Visualiza todos los casos con ID, fecha de creación, respons…" at bounding box center [805, 341] width 1443 height 68
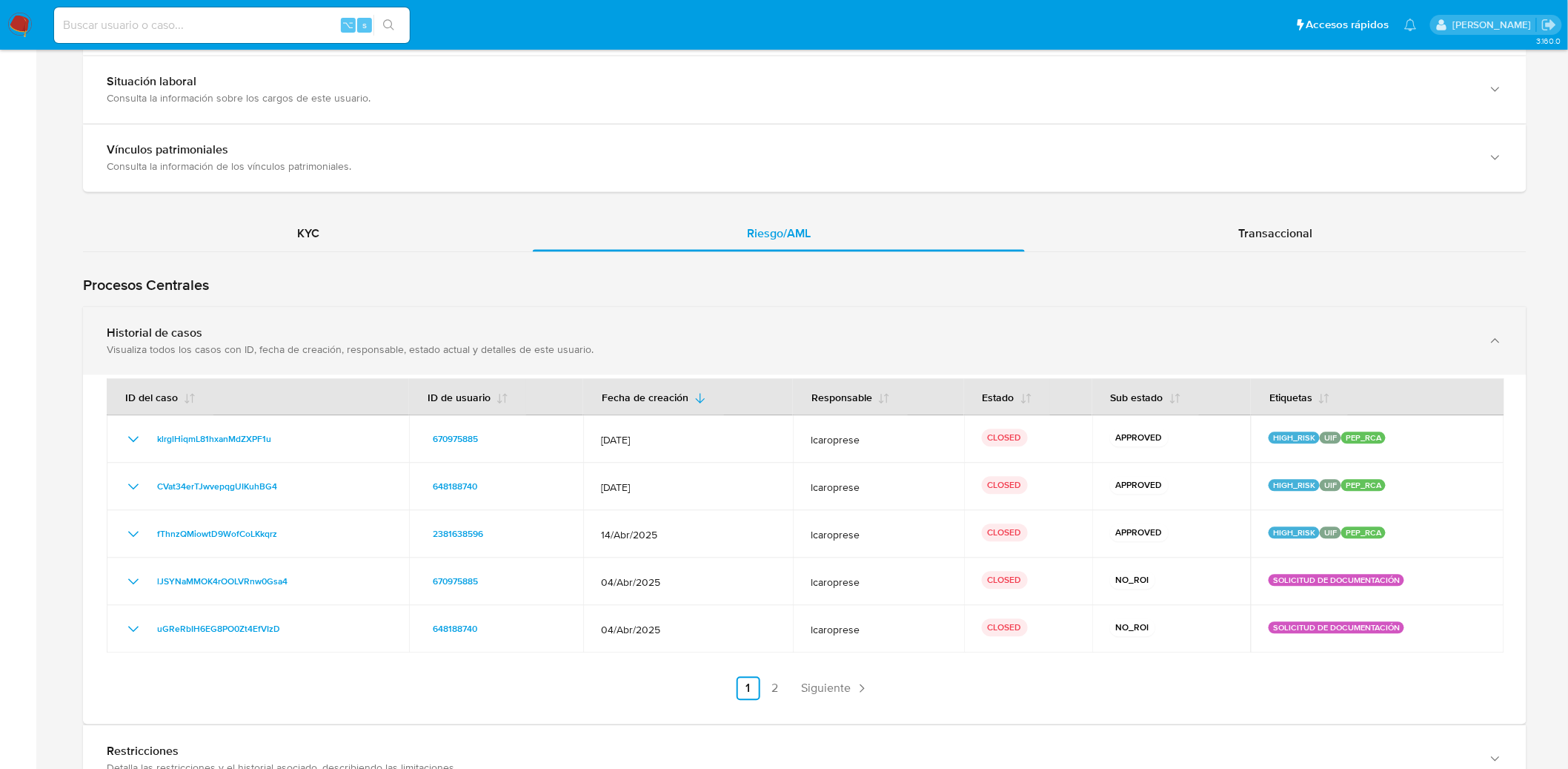
click at [733, 355] on div "Visualiza todos los casos con ID, fecha de creación, responsable, estado actual…" at bounding box center [789, 349] width 1367 height 14
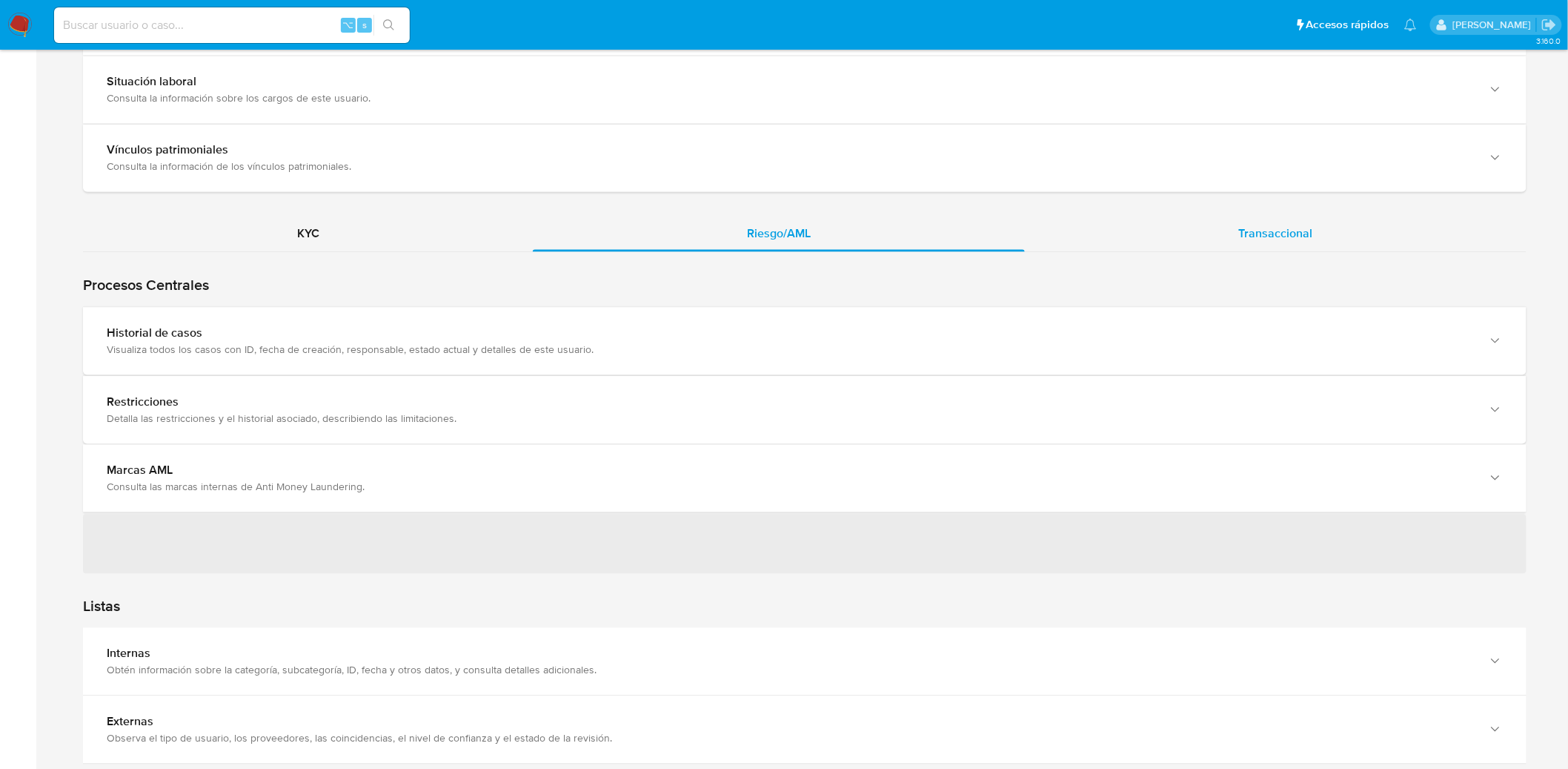
click at [1272, 248] on div "Transaccional" at bounding box center [1276, 234] width 502 height 35
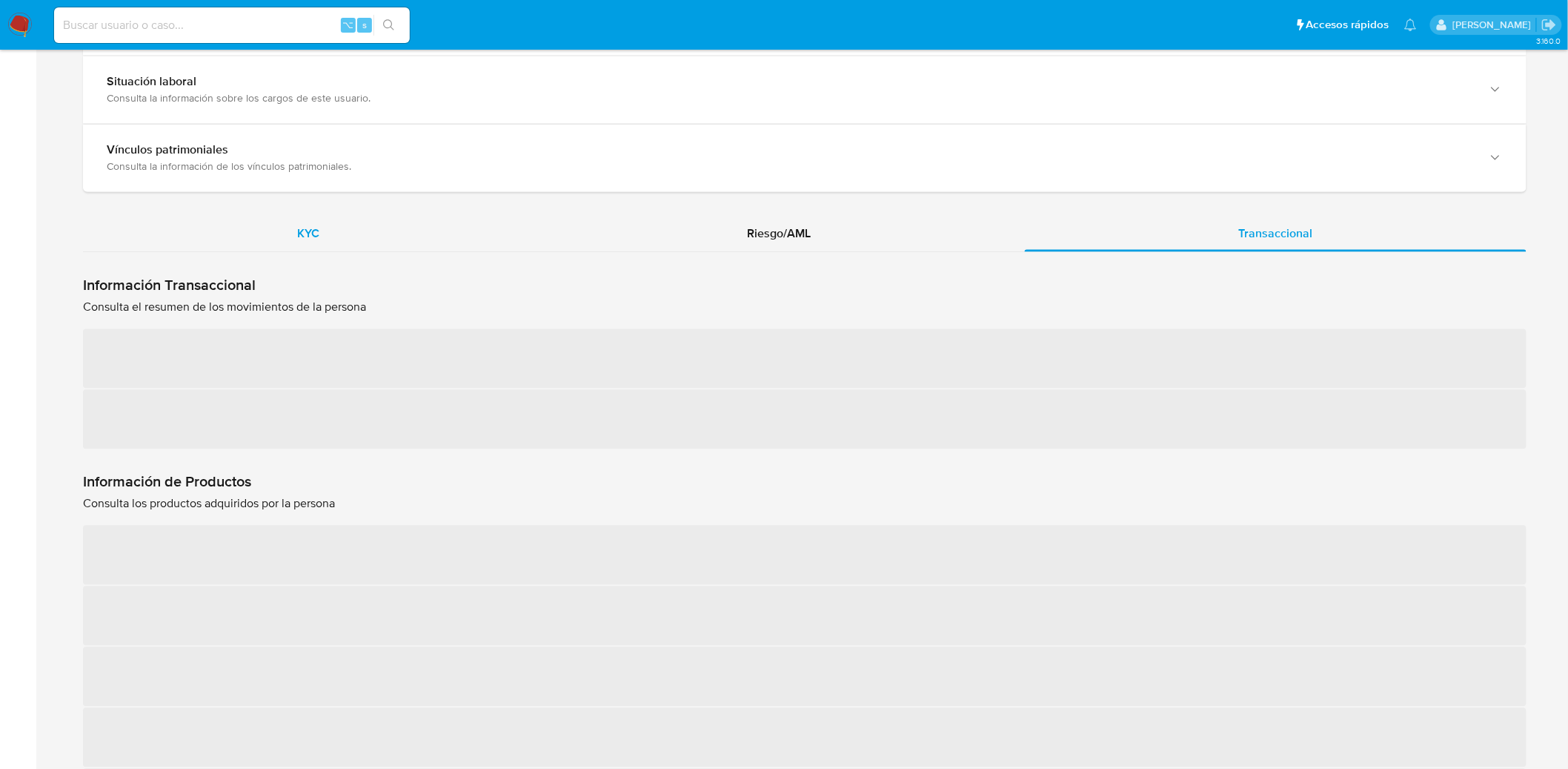
click at [243, 239] on div "KYC" at bounding box center [308, 234] width 450 height 35
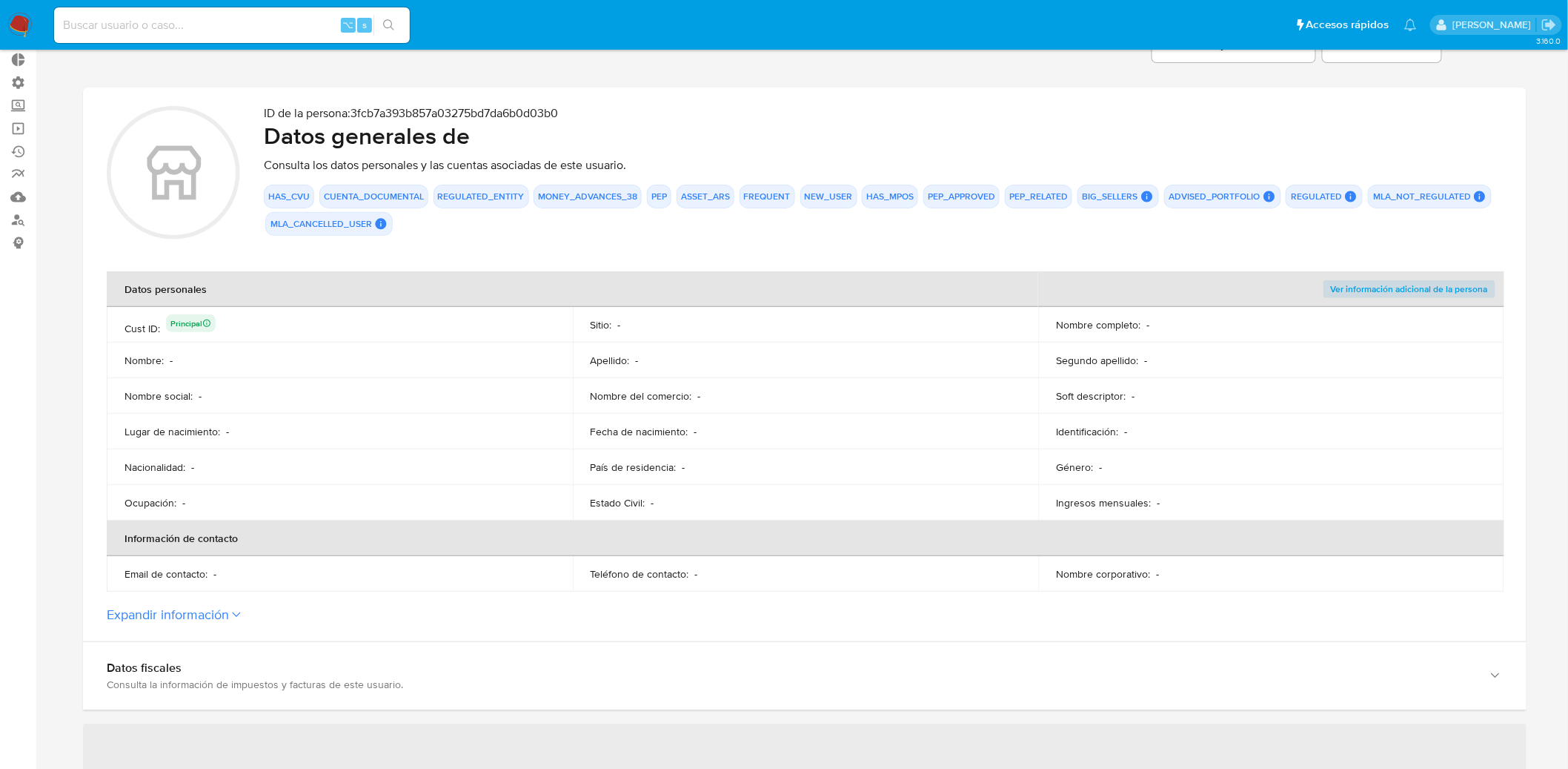
scroll to position [0, 0]
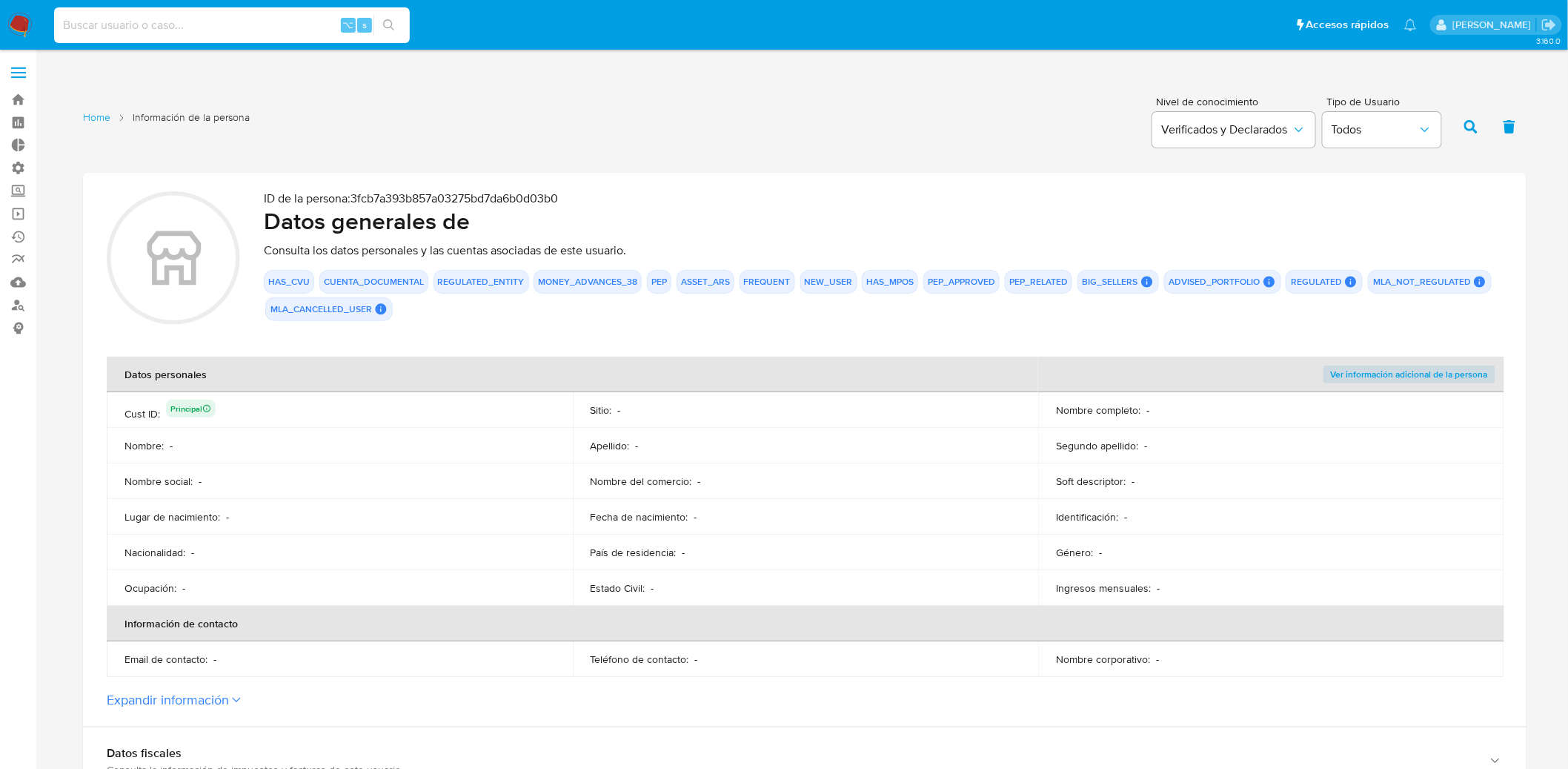
click at [275, 27] on input at bounding box center [232, 24] width 355 height 19
paste input "188946322"
type input "188946322"
click at [383, 19] on icon "search-icon" at bounding box center [389, 24] width 12 height 12
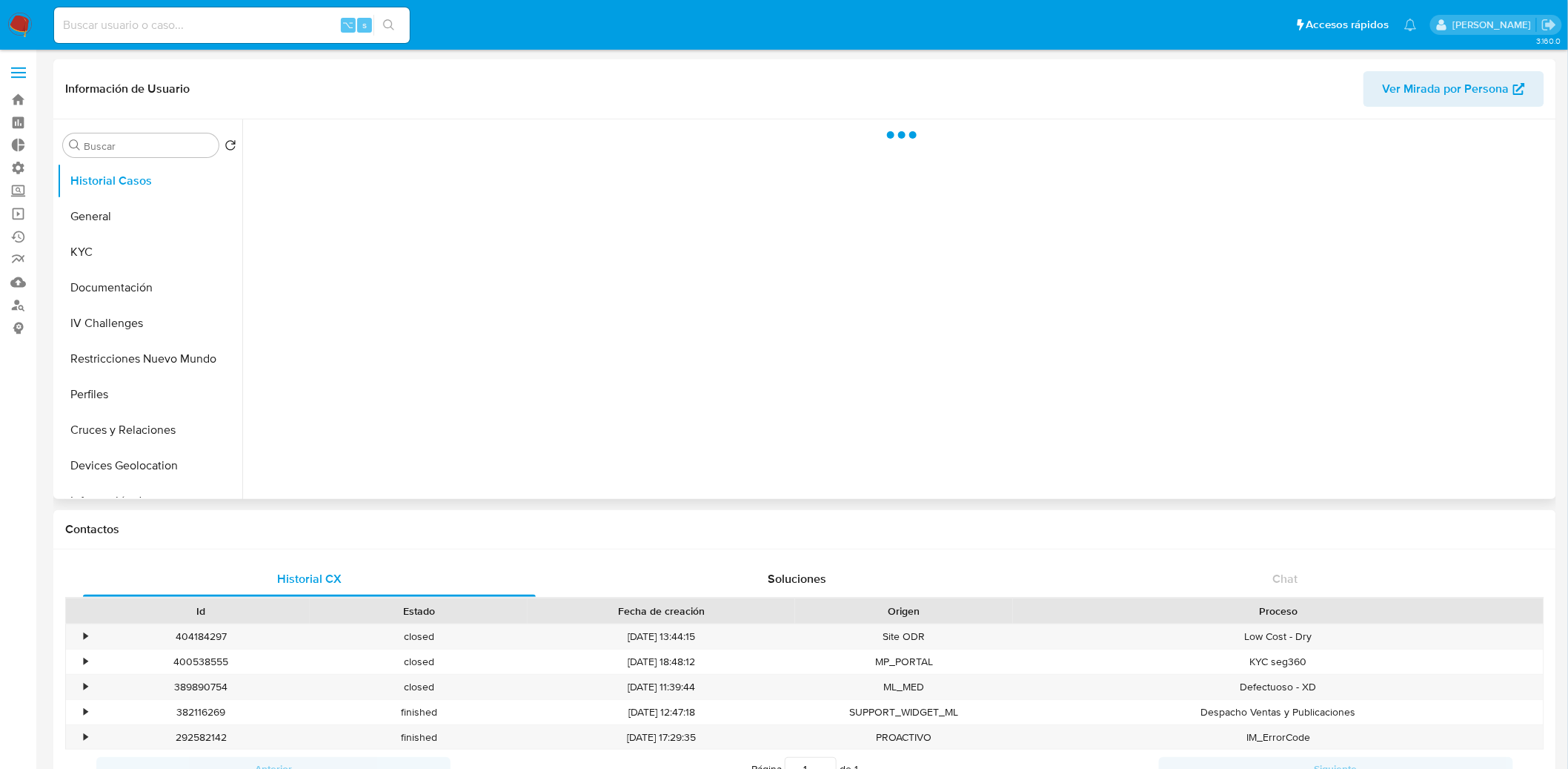
click at [1476, 88] on span "Ver Mirada por Persona" at bounding box center [1446, 88] width 126 height 35
select select "10"
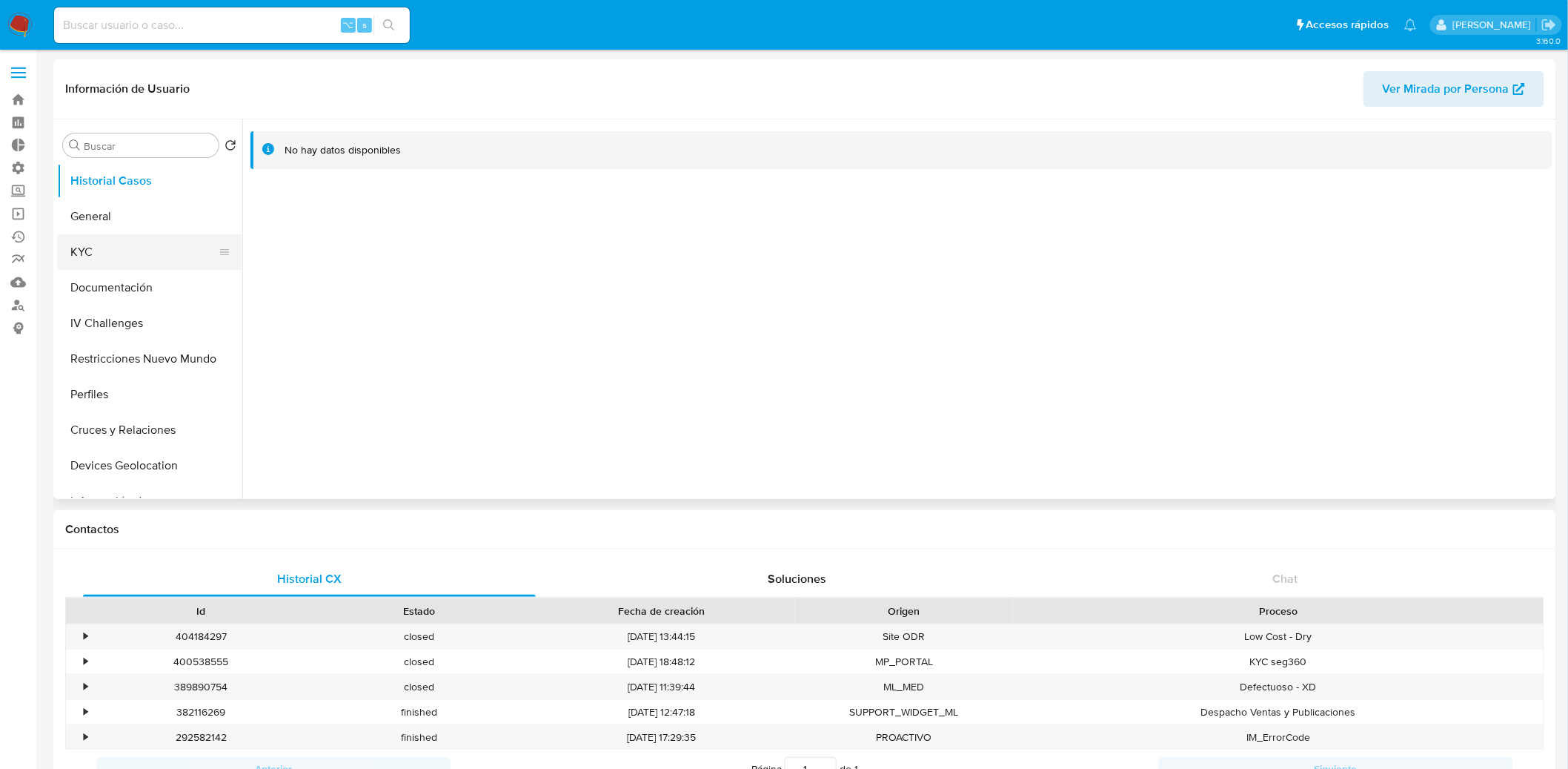
click at [98, 263] on button "KYC" at bounding box center [143, 252] width 173 height 35
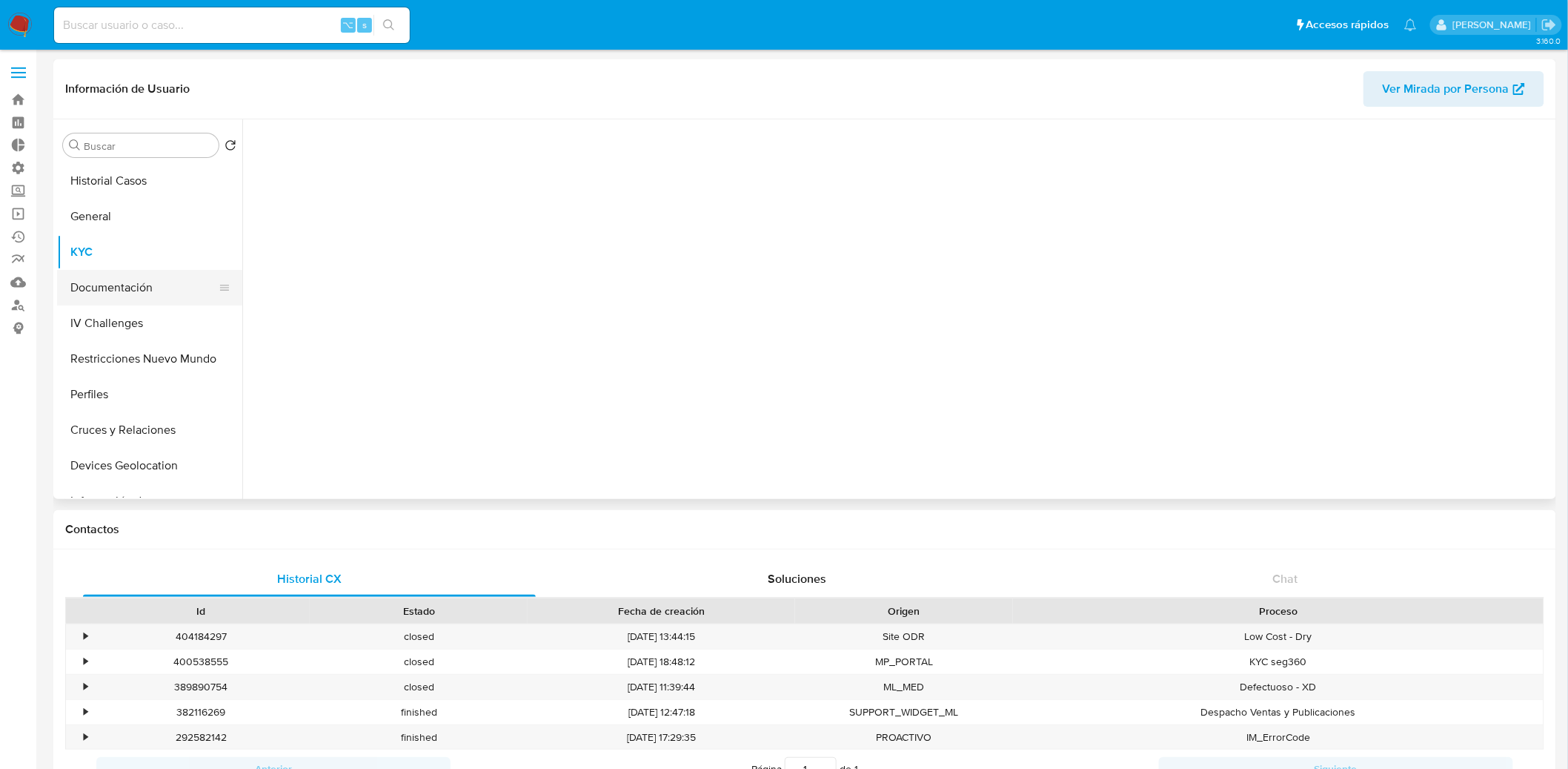
click at [99, 294] on button "Documentación" at bounding box center [143, 287] width 173 height 35
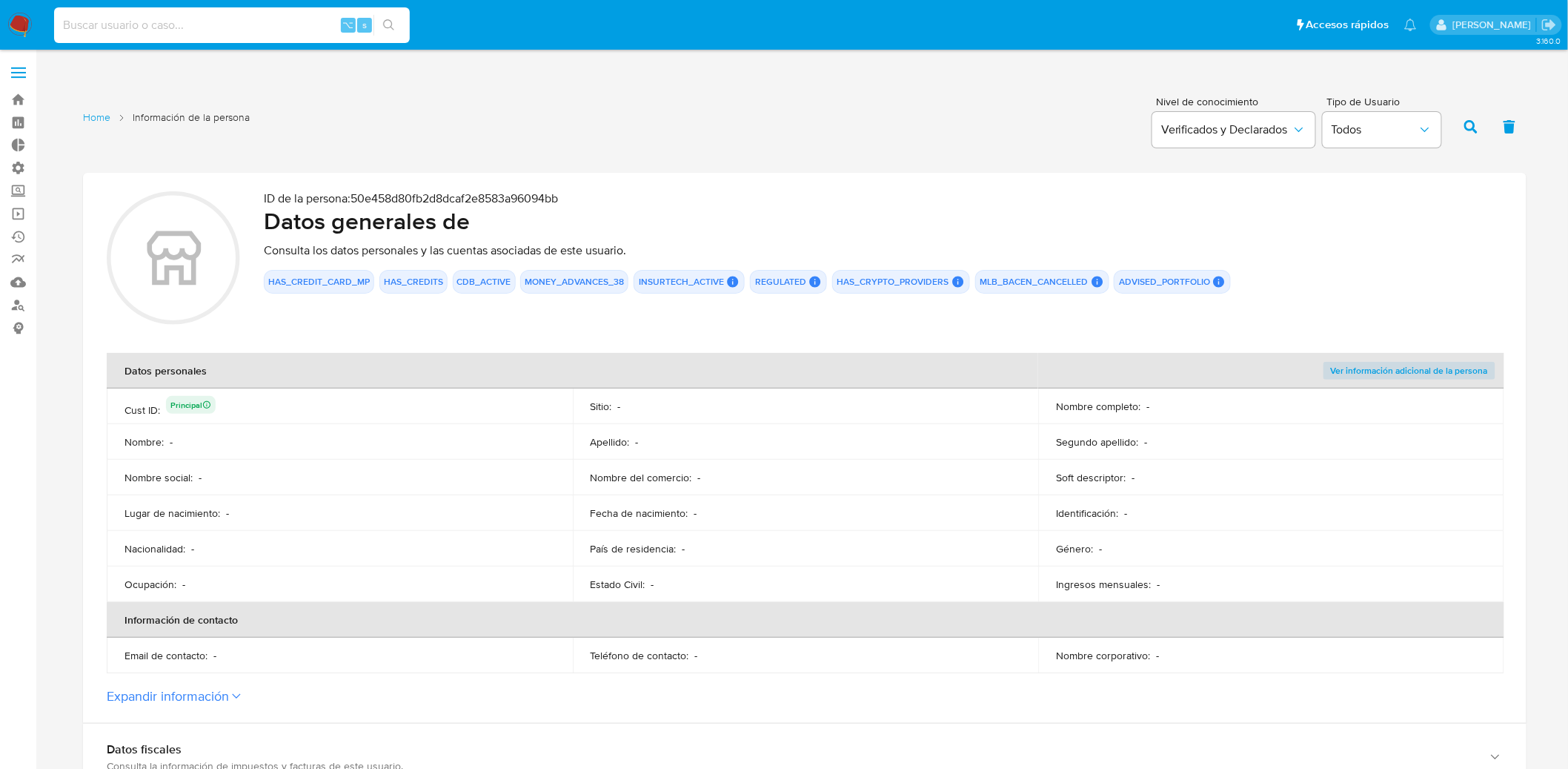
click at [170, 23] on input at bounding box center [232, 24] width 355 height 19
type input "bardancam@gmail.com"
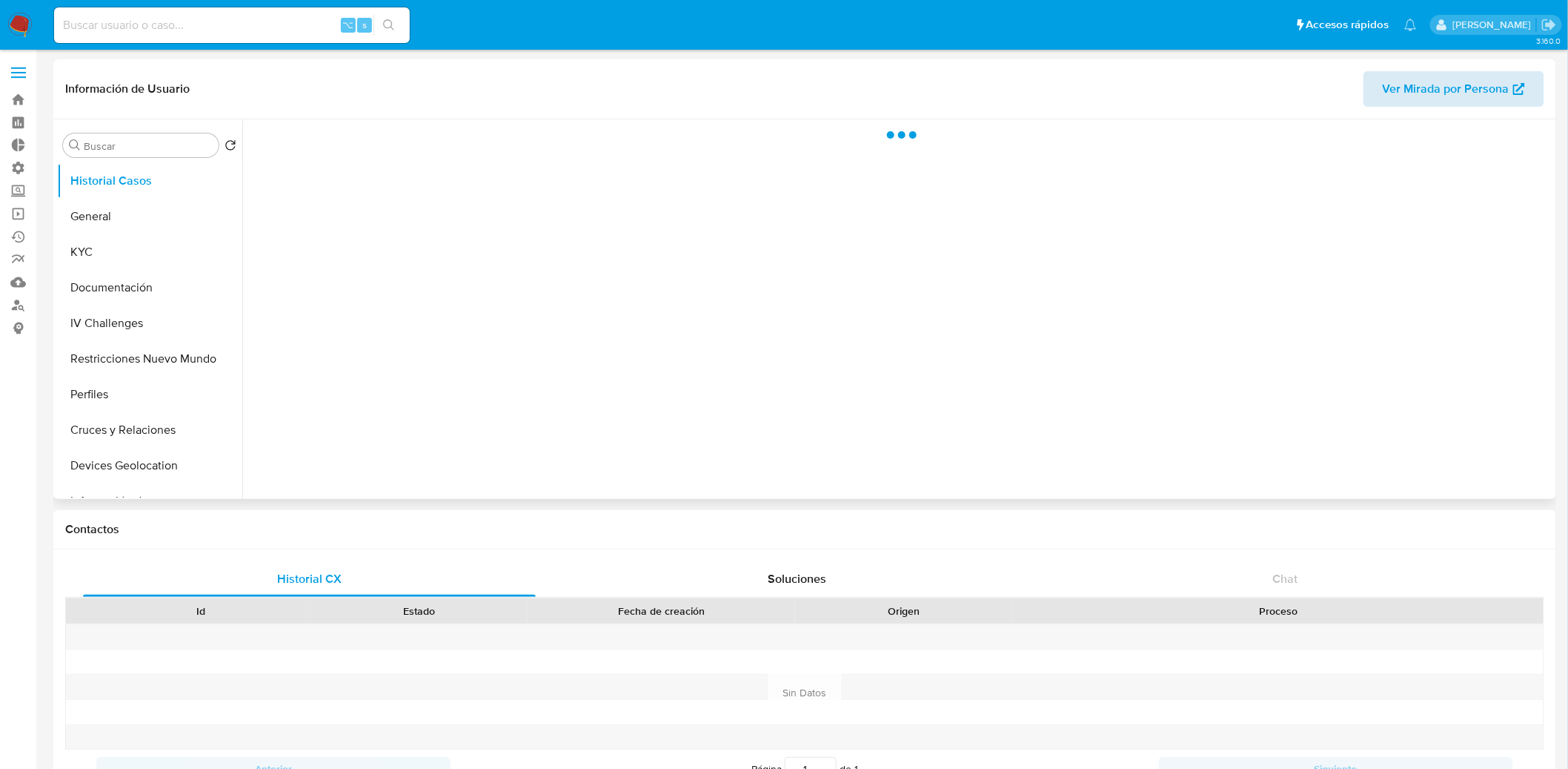
select select "10"
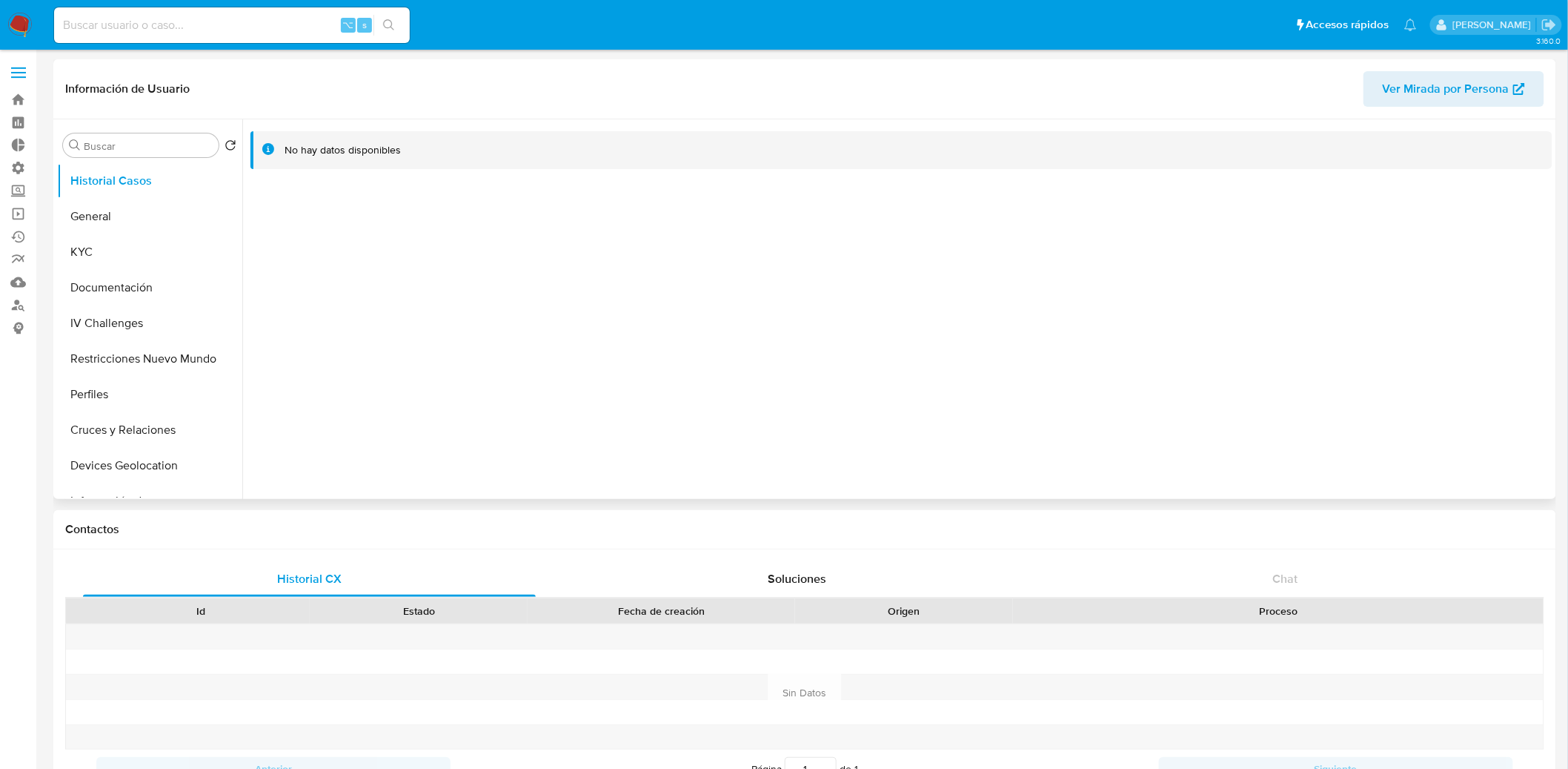
click at [1443, 89] on span "Ver Mirada por Persona" at bounding box center [1446, 88] width 126 height 35
click at [98, 310] on button "IV Challenges" at bounding box center [143, 322] width 173 height 35
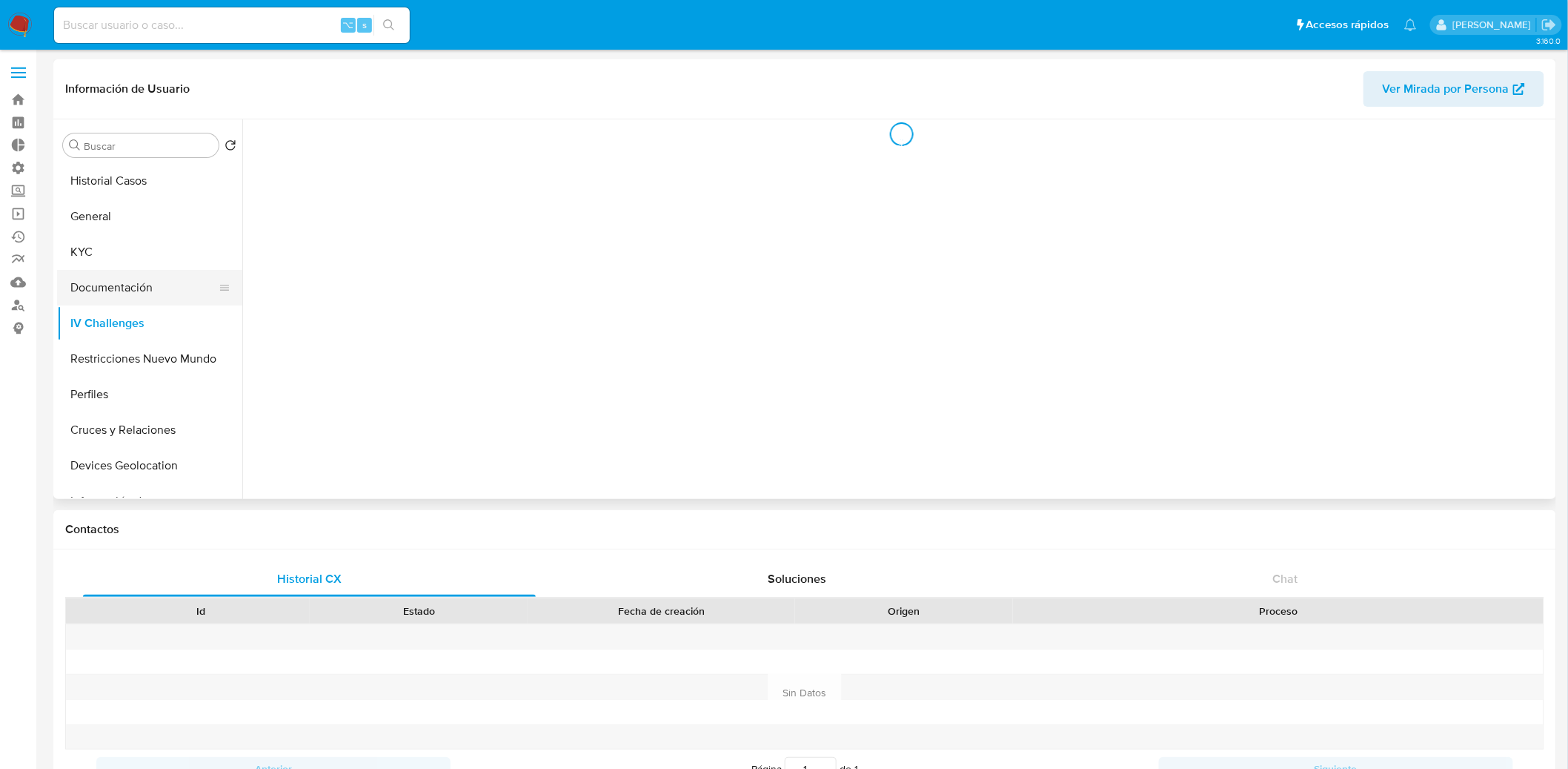
click at [111, 292] on button "Documentación" at bounding box center [143, 287] width 173 height 35
